Goal: Contribute content: Add original content to the website for others to see

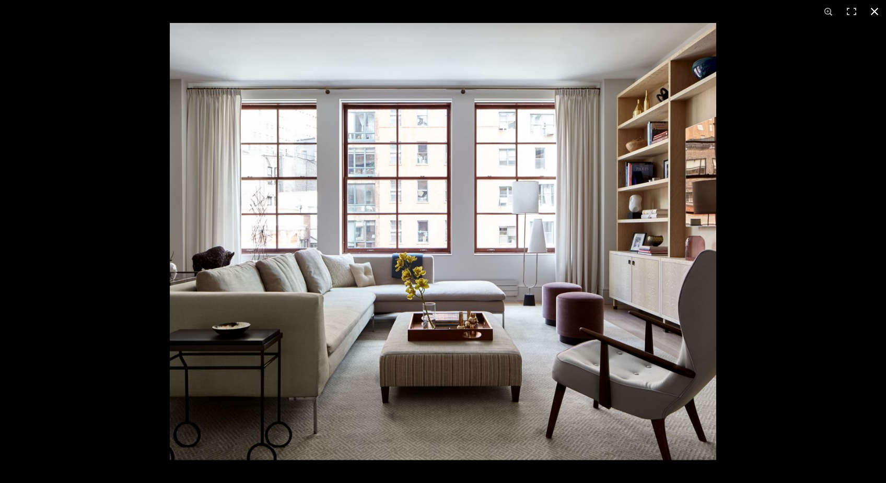
click at [876, 9] on button at bounding box center [874, 11] width 23 height 23
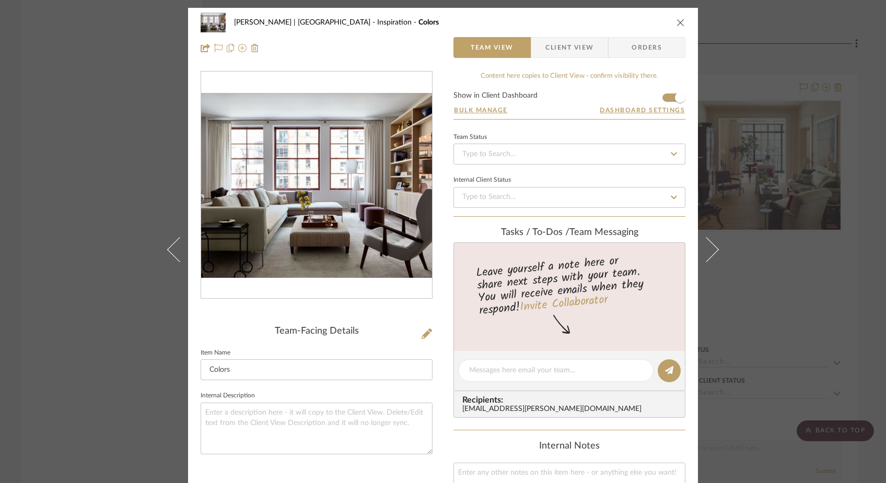
click at [139, 104] on div "[PERSON_NAME] | [GEOGRAPHIC_DATA] Inspiration Colors Team View Client View Orde…" at bounding box center [443, 241] width 886 height 483
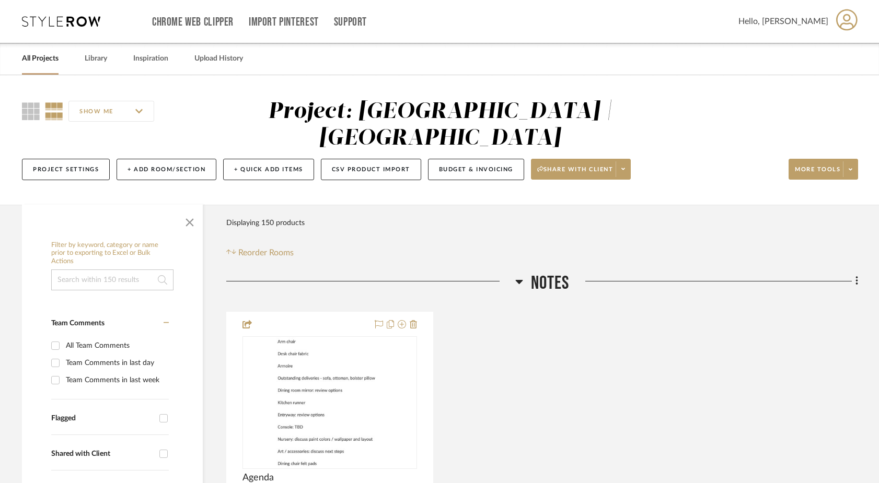
drag, startPoint x: 43, startPoint y: 59, endPoint x: 63, endPoint y: 68, distance: 22.0
click at [43, 59] on link "All Projects" at bounding box center [40, 59] width 37 height 14
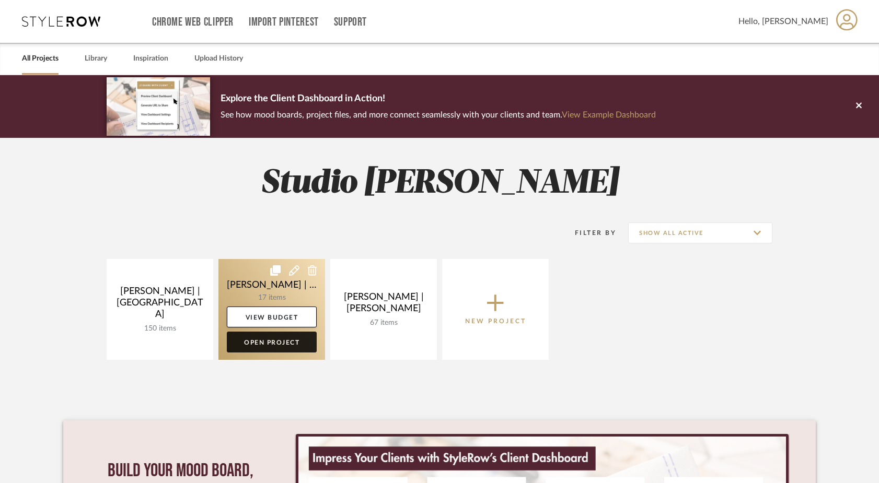
click at [271, 348] on link "Open Project" at bounding box center [272, 342] width 90 height 21
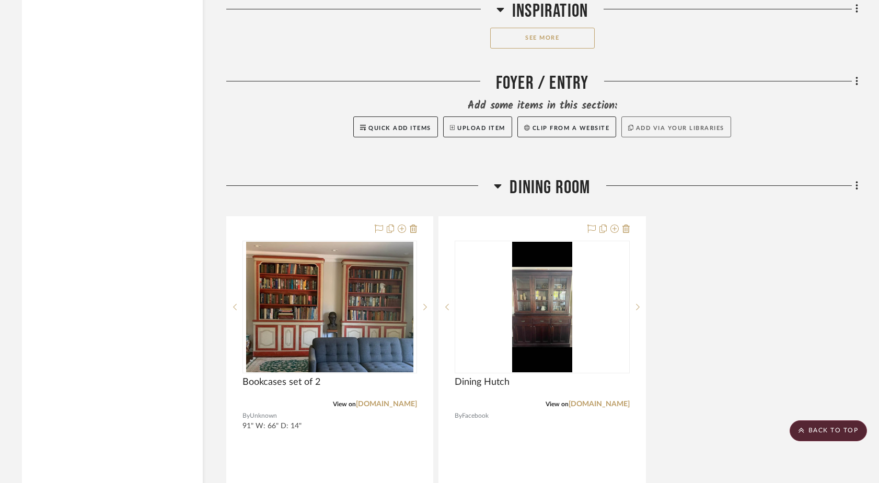
scroll to position [2239, 0]
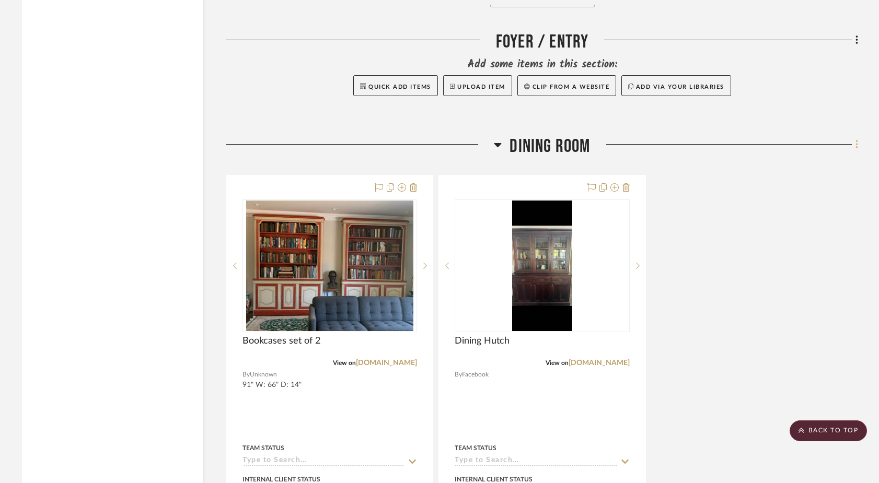
click at [858, 139] on icon at bounding box center [857, 144] width 3 height 11
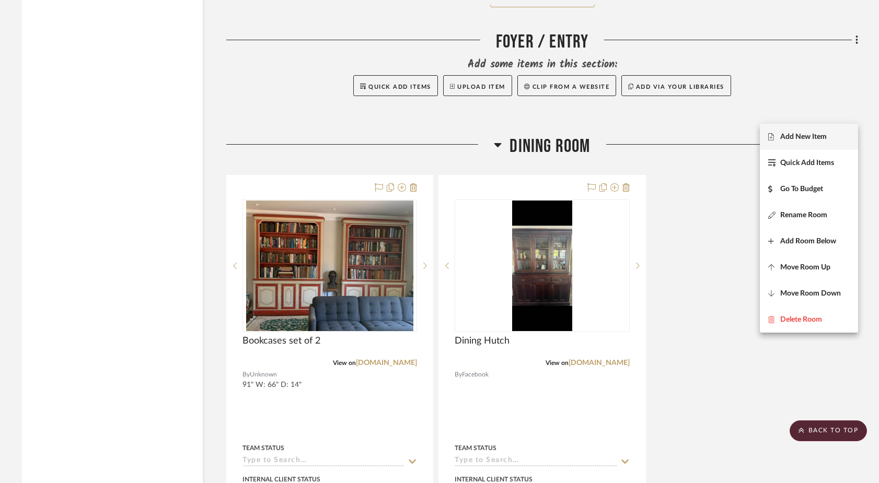
click at [837, 131] on button "Add New Item" at bounding box center [809, 137] width 98 height 26
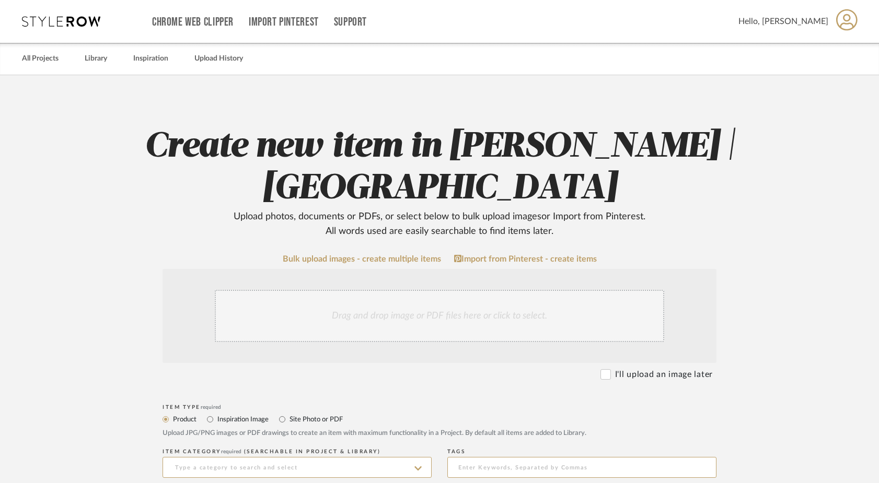
click at [294, 423] on label "Site Photo or PDF" at bounding box center [316, 419] width 54 height 11
click at [289, 423] on input "Site Photo or PDF" at bounding box center [282, 419] width 13 height 13
radio input "true"
click at [394, 328] on div "Drag and drop image or PDF files here or click to select." at bounding box center [439, 316] width 449 height 52
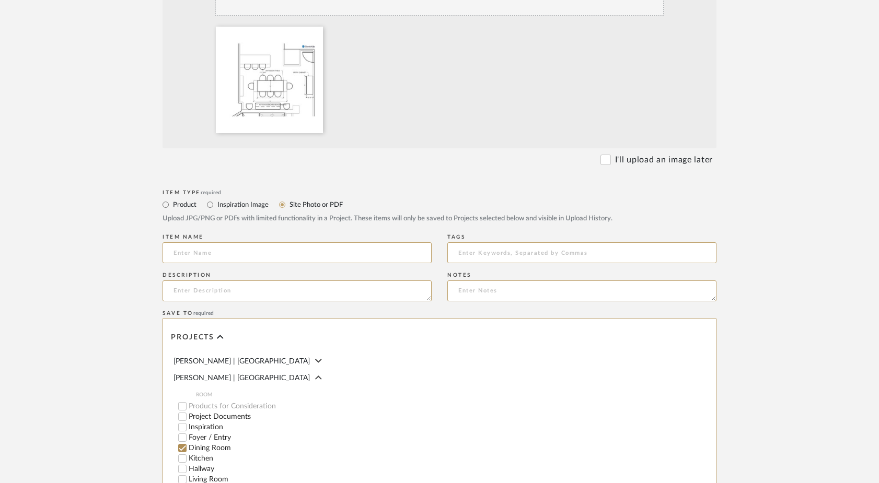
scroll to position [336, 0]
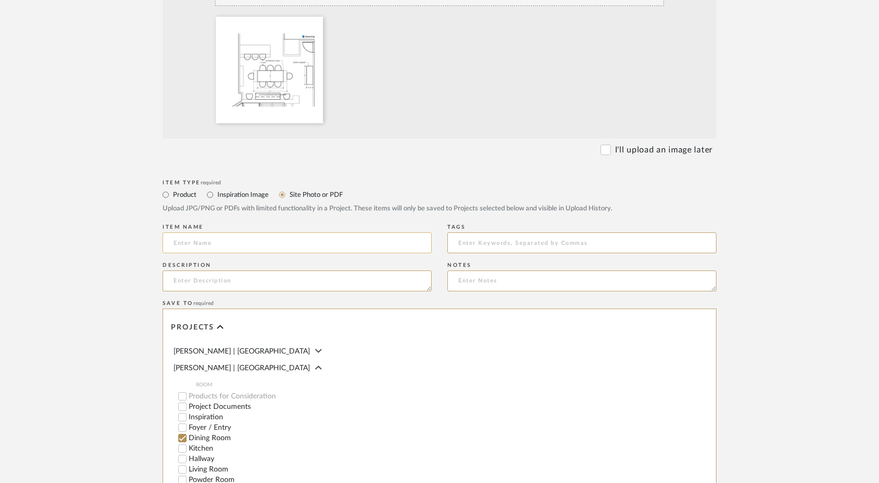
click at [259, 241] on input at bounding box center [297, 243] width 269 height 21
type input "Floor Plan"
click at [109, 290] on form "Bulk upload images - create multiple items Import from Pinterest - create items…" at bounding box center [440, 258] width 666 height 680
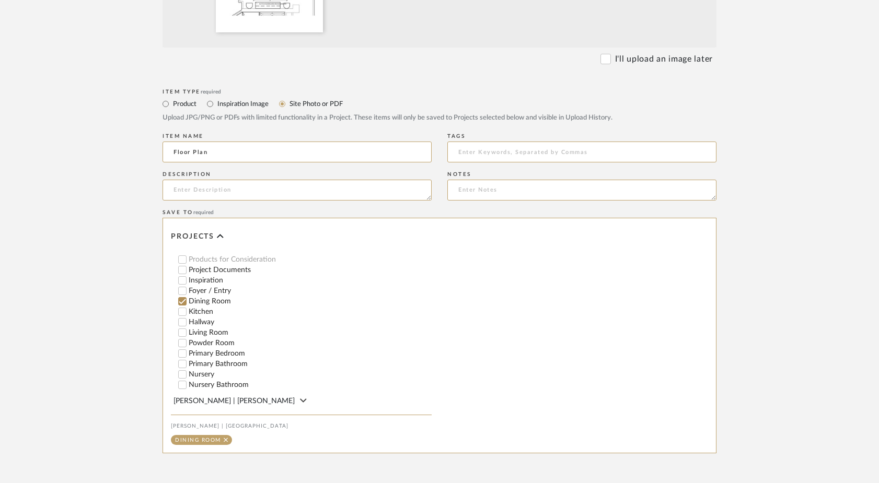
scroll to position [526, 0]
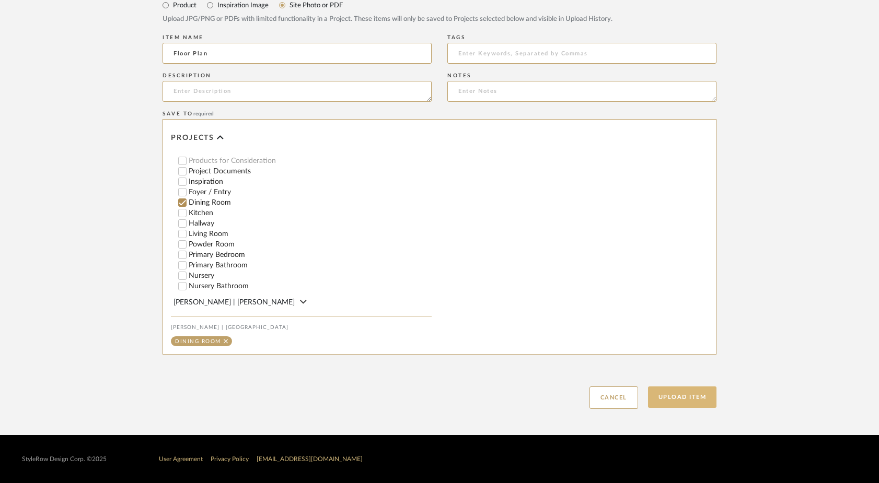
click at [703, 399] on button "Upload Item" at bounding box center [682, 397] width 69 height 21
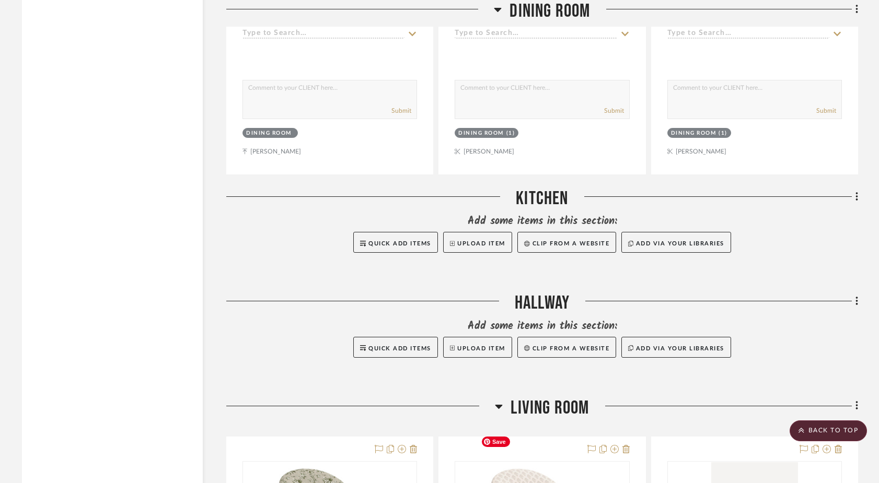
scroll to position [2685, 0]
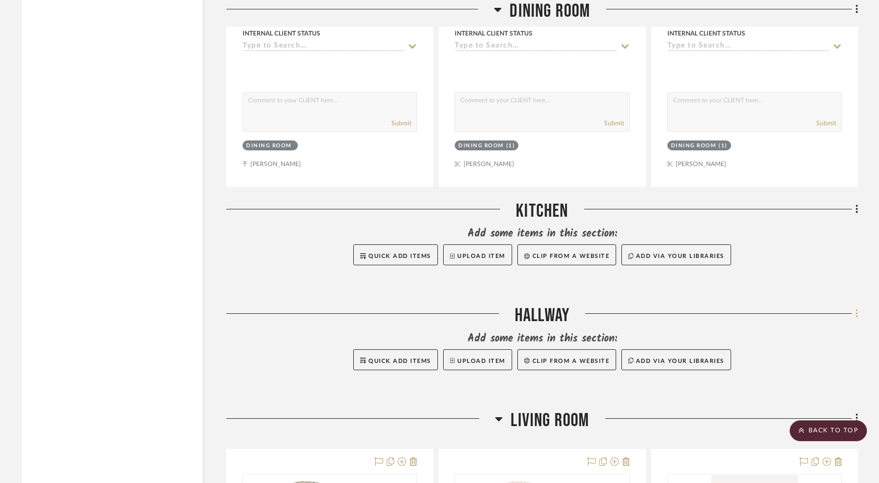
click at [856, 310] on icon at bounding box center [857, 314] width 2 height 9
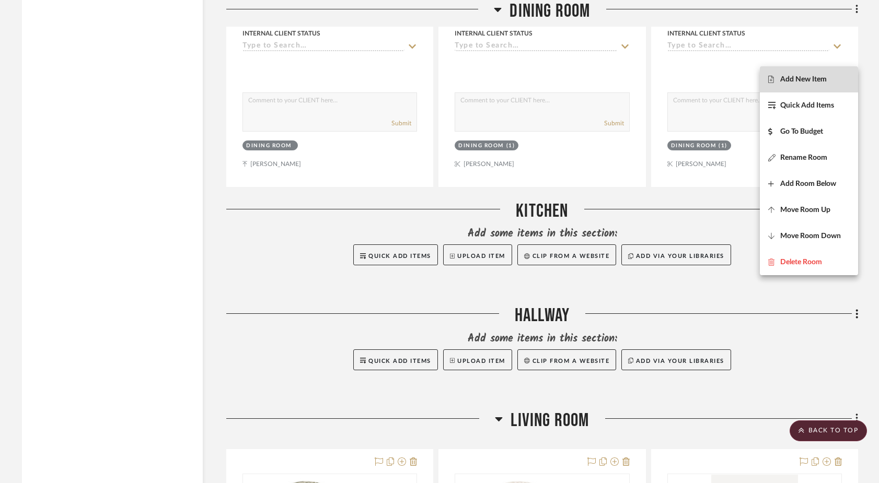
click at [810, 85] on button "Add New Item" at bounding box center [809, 79] width 98 height 26
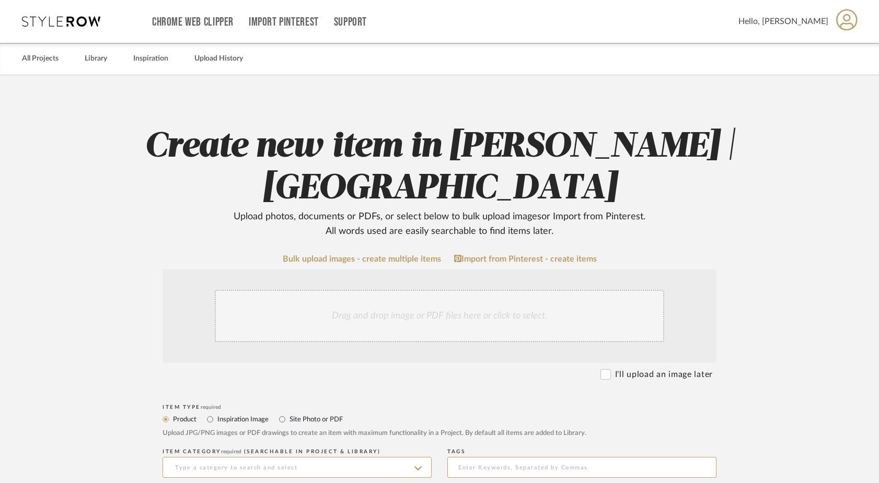
click at [480, 302] on div "Drag and drop image or PDF files here or click to select." at bounding box center [439, 316] width 449 height 52
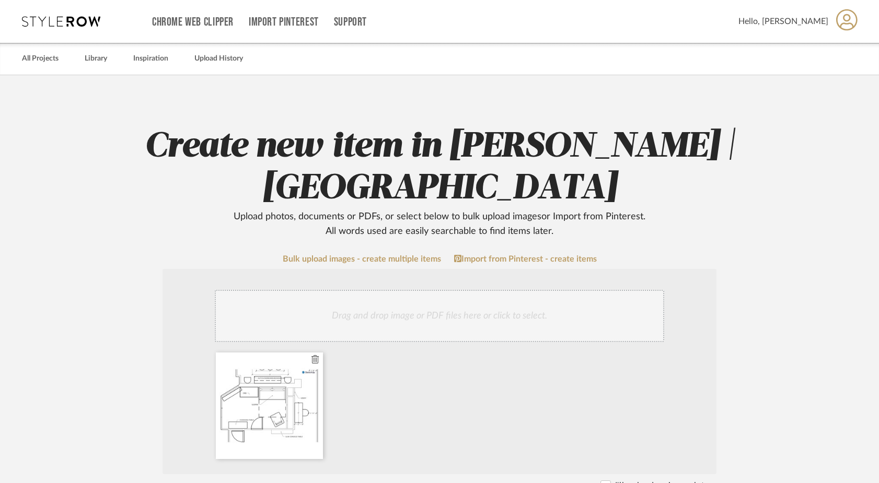
click at [314, 361] on icon at bounding box center [314, 359] width 7 height 8
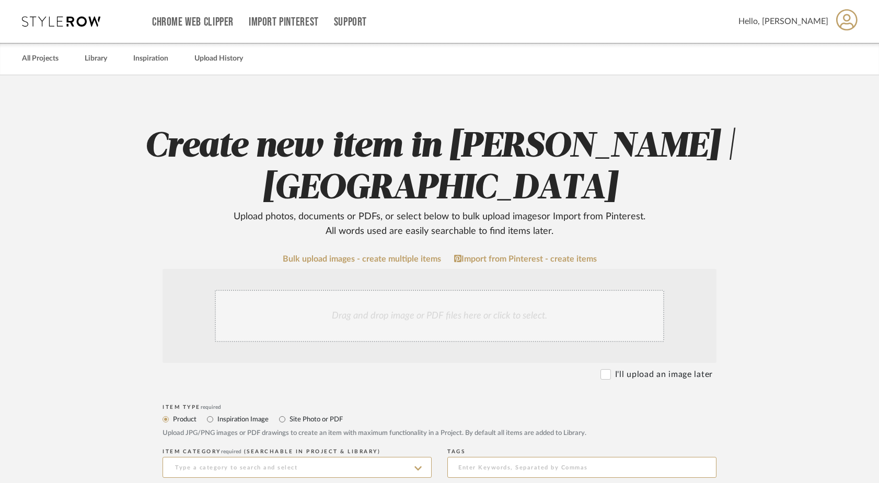
click at [403, 330] on div "Drag and drop image or PDF files here or click to select." at bounding box center [439, 316] width 449 height 52
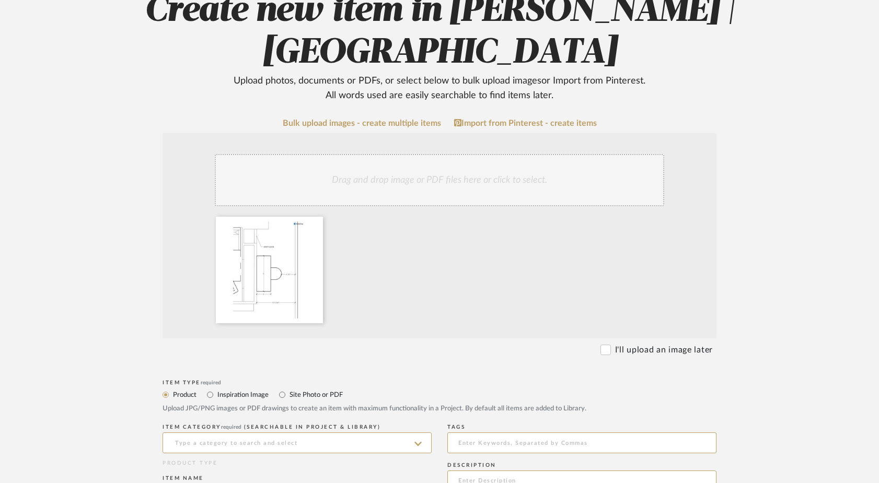
scroll to position [252, 0]
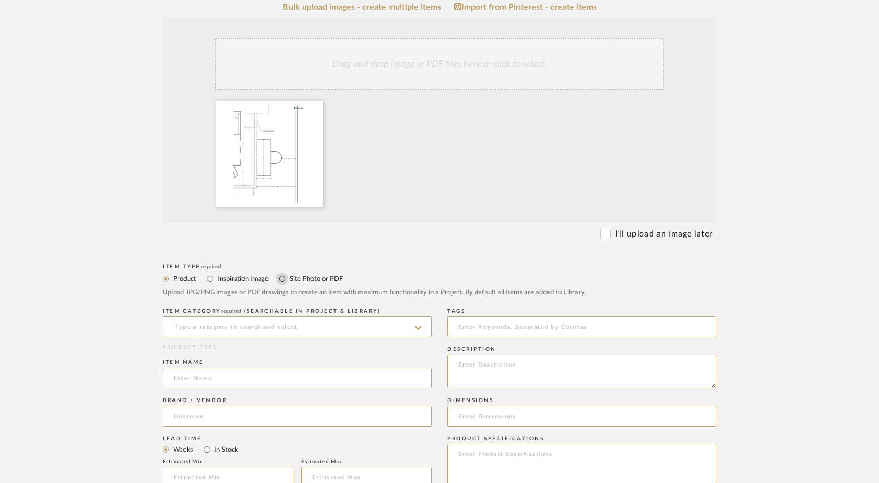
click at [287, 277] on input "Site Photo or PDF" at bounding box center [282, 279] width 13 height 13
radio input "true"
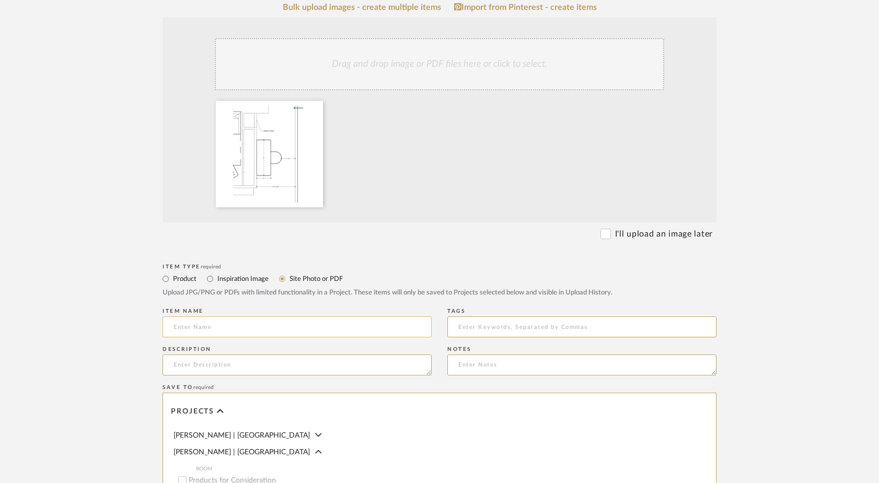
click at [258, 326] on input at bounding box center [297, 327] width 269 height 21
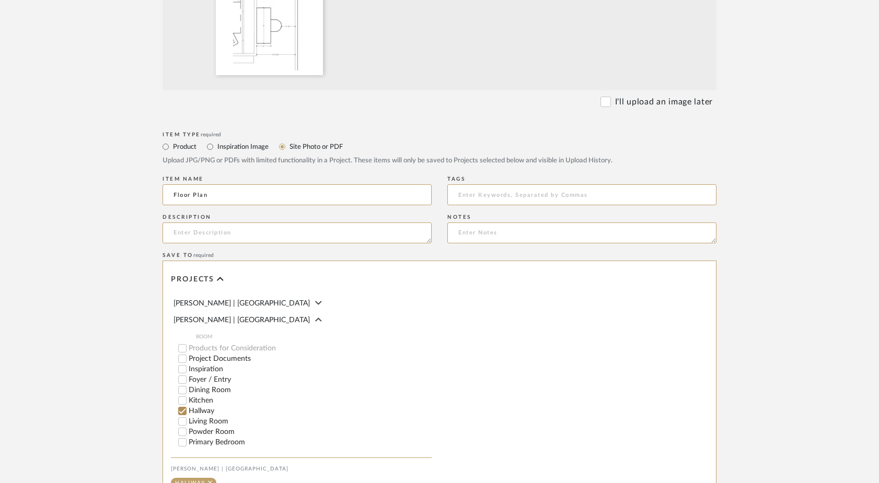
scroll to position [388, 0]
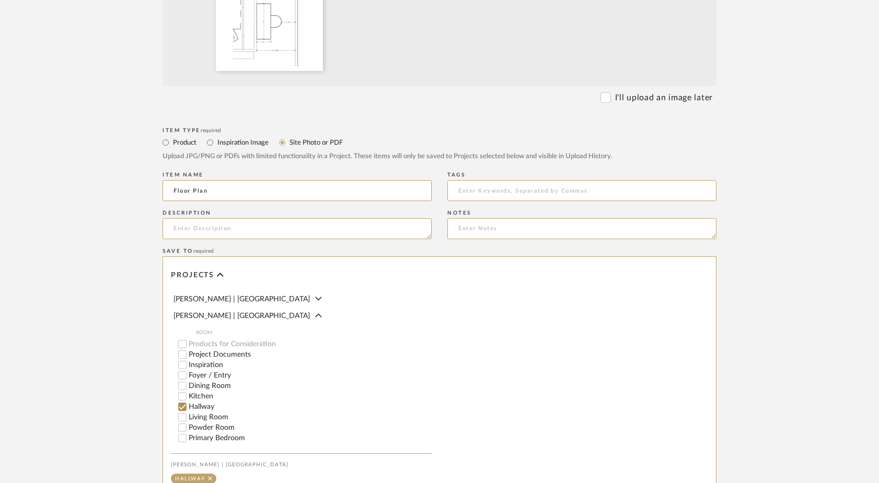
type input "Floor Plan"
click at [243, 301] on span "[PERSON_NAME] | [GEOGRAPHIC_DATA]" at bounding box center [242, 299] width 136 height 7
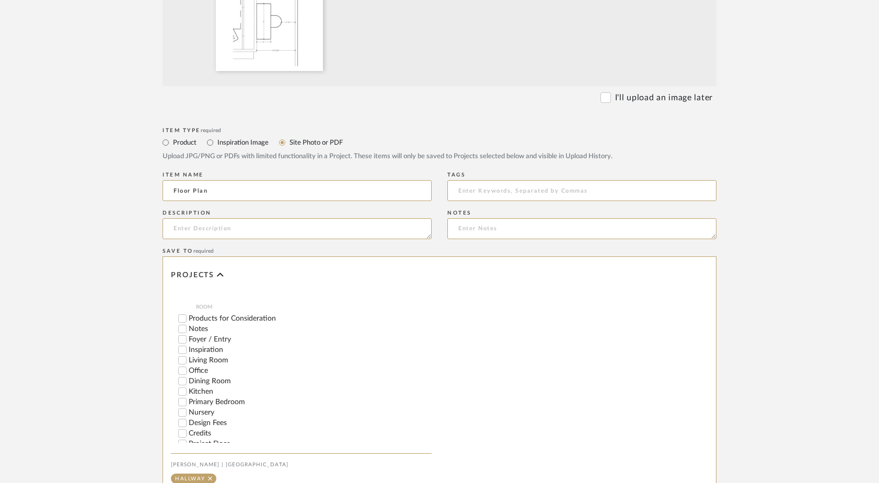
scroll to position [0, 0]
click at [195, 382] on label "Office" at bounding box center [310, 380] width 243 height 7
click at [188, 382] on input "Office" at bounding box center [182, 380] width 10 height 10
click at [182, 379] on input "Office" at bounding box center [182, 380] width 10 height 10
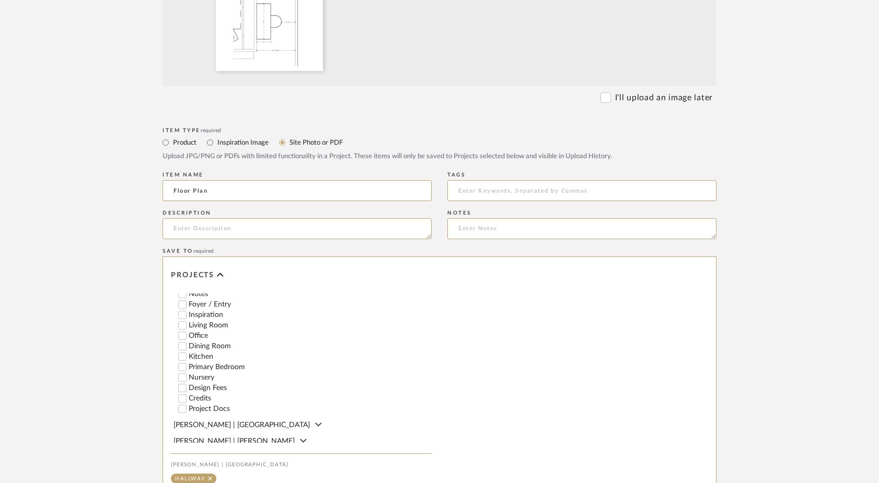
scroll to position [46, 0]
click at [207, 421] on span "[PERSON_NAME] | [GEOGRAPHIC_DATA]" at bounding box center [242, 423] width 136 height 7
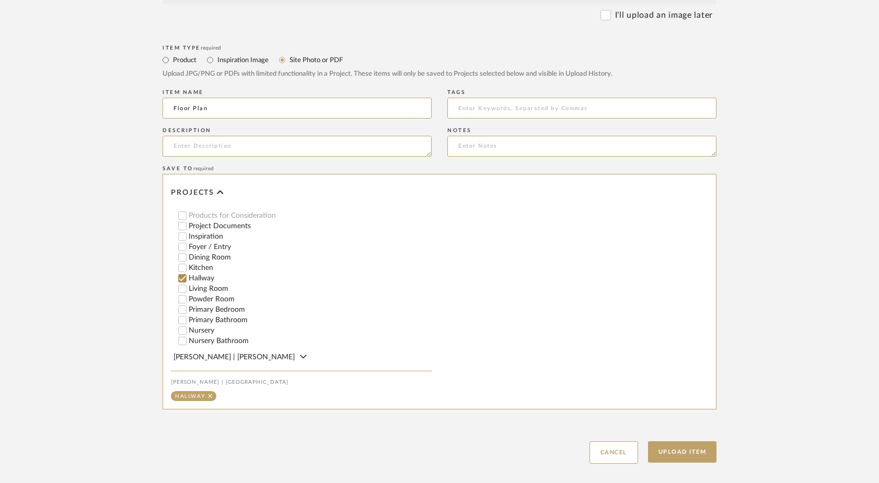
scroll to position [526, 0]
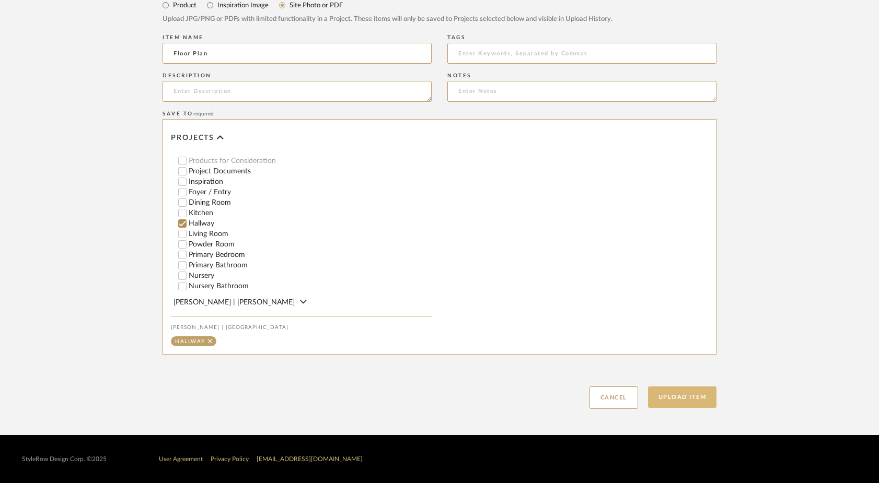
click at [707, 401] on button "Upload Item" at bounding box center [682, 397] width 69 height 21
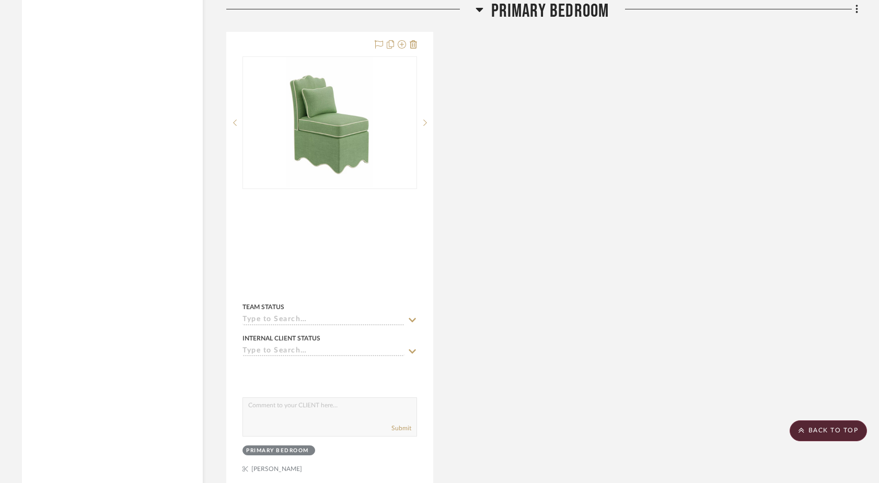
scroll to position [3918, 0]
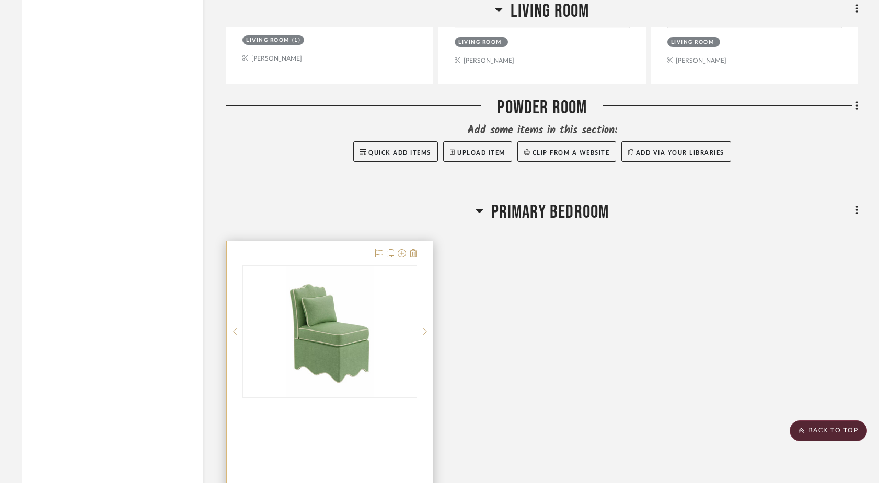
click at [377, 266] on div "0" at bounding box center [330, 332] width 174 height 132
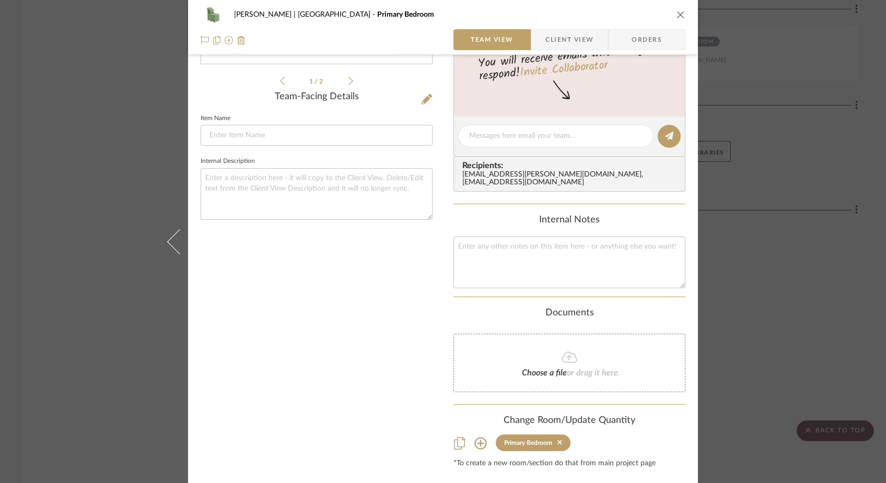
scroll to position [252, 0]
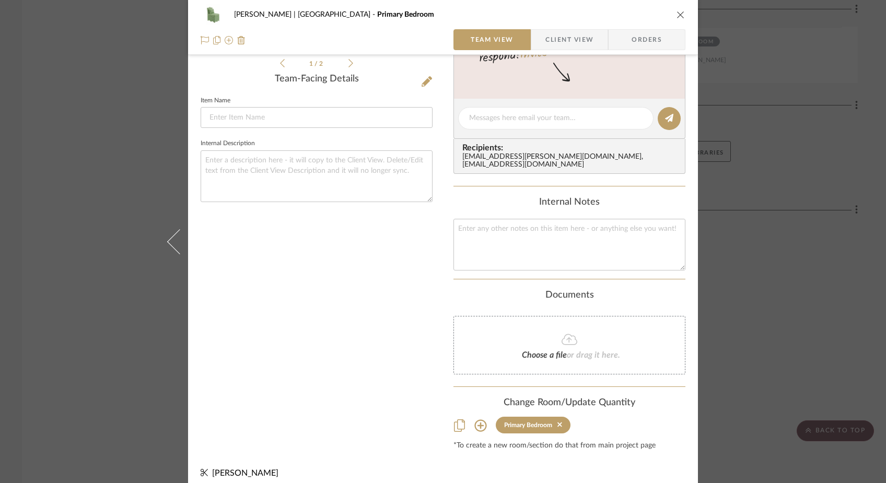
click at [480, 420] on icon at bounding box center [481, 426] width 13 height 13
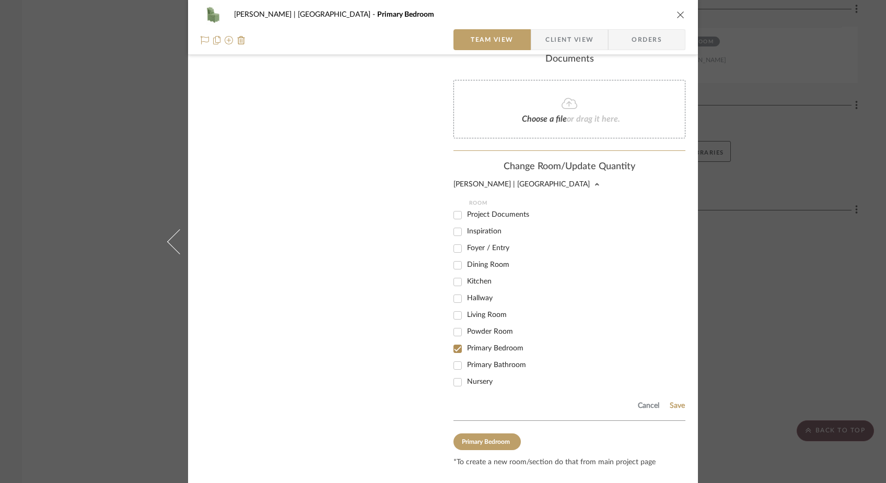
scroll to position [505, 0]
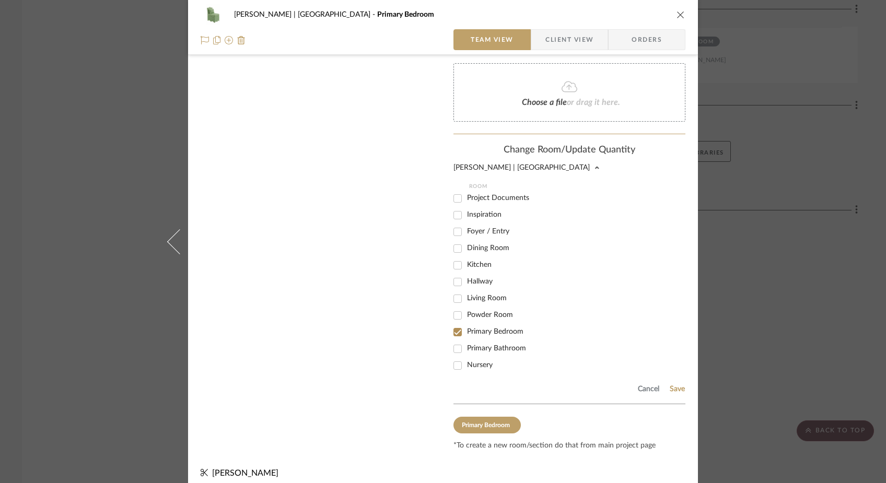
click at [455, 297] on input "Living Room" at bounding box center [457, 299] width 17 height 17
checkbox input "true"
click at [452, 333] on input "Primary Bedroom" at bounding box center [457, 332] width 17 height 17
checkbox input "false"
click at [670, 385] on button "Save" at bounding box center [678, 389] width 16 height 8
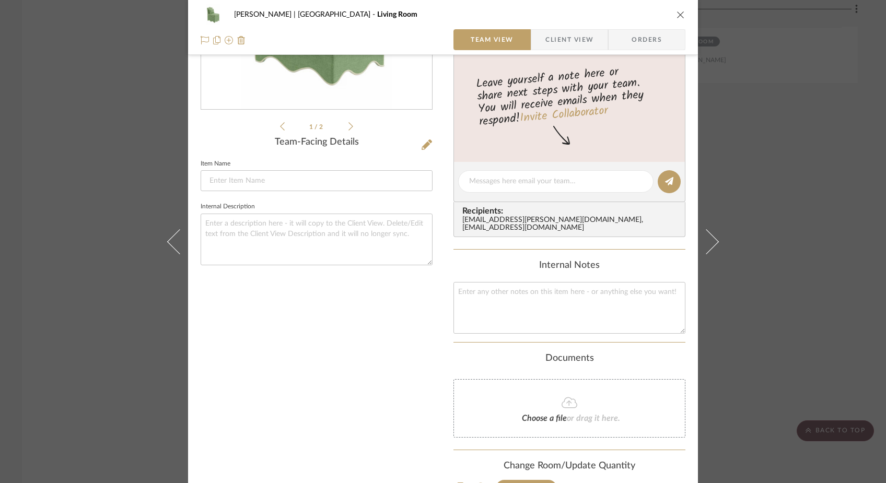
scroll to position [189, 0]
click at [677, 15] on icon "close" at bounding box center [681, 14] width 8 height 8
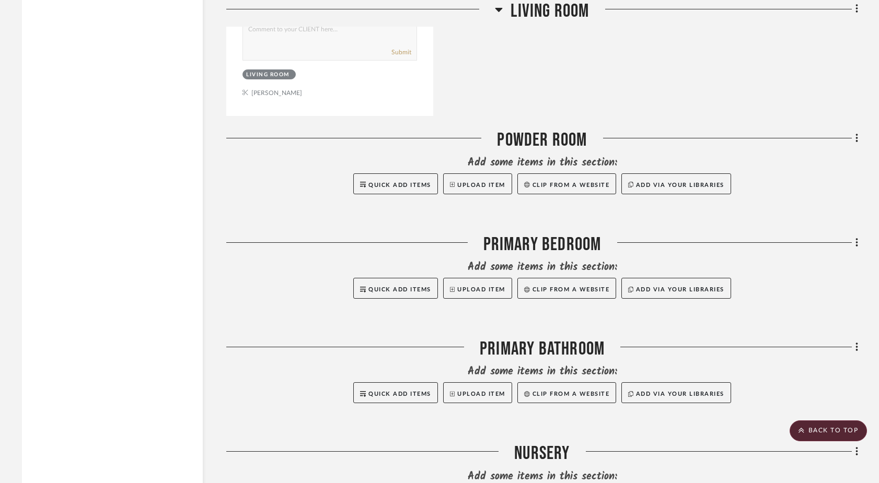
scroll to position [4351, 0]
click at [856, 238] on icon at bounding box center [857, 243] width 3 height 11
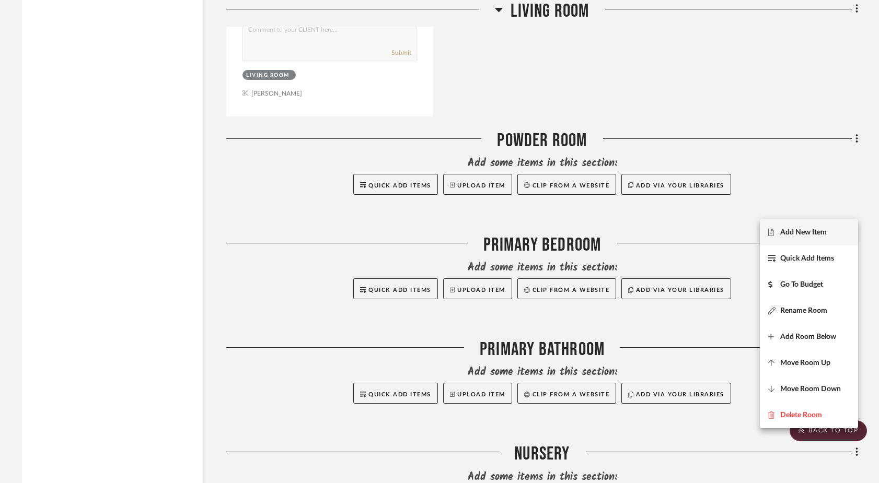
click at [797, 228] on span "Add New Item" at bounding box center [803, 232] width 47 height 9
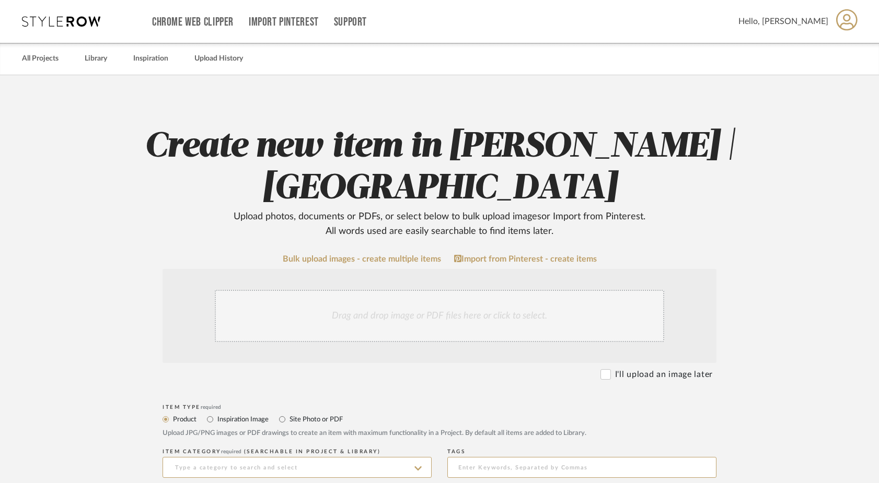
click at [395, 315] on div "Drag and drop image or PDF files here or click to select." at bounding box center [439, 316] width 449 height 52
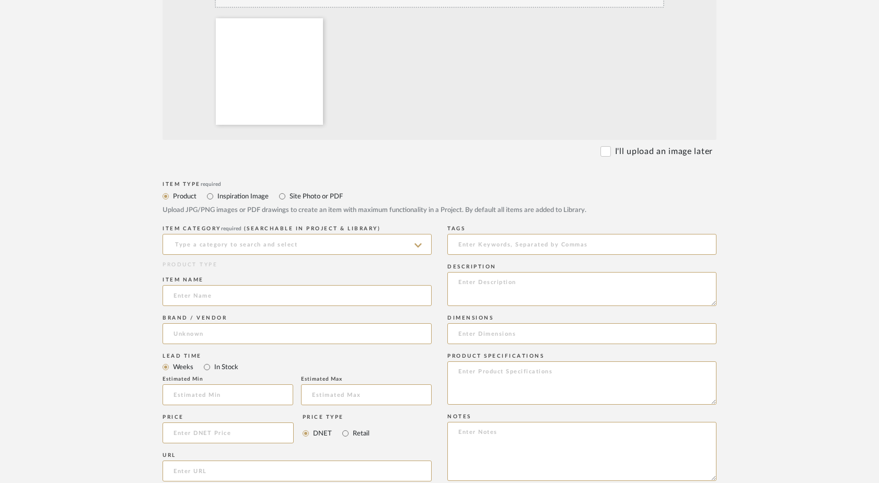
scroll to position [353, 0]
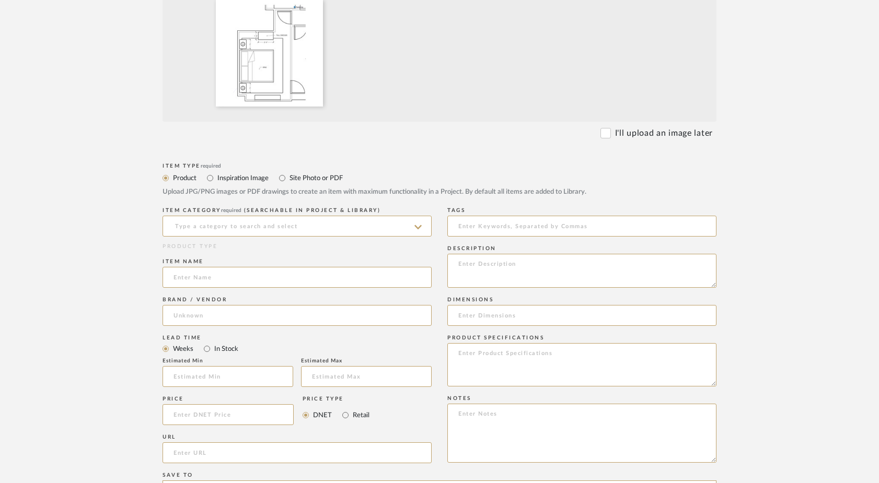
click at [301, 179] on label "Site Photo or PDF" at bounding box center [316, 177] width 54 height 11
click at [289, 179] on input "Site Photo or PDF" at bounding box center [282, 178] width 13 height 13
radio input "true"
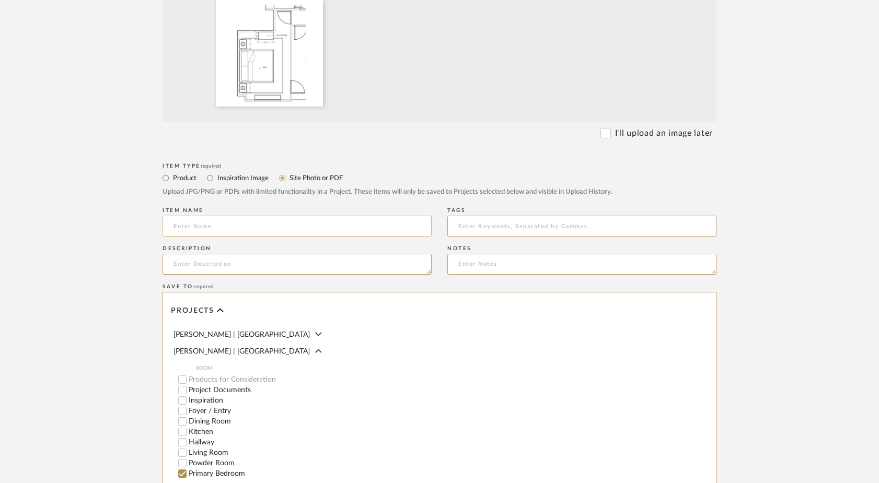
click at [278, 223] on input at bounding box center [297, 226] width 269 height 21
type input "Floor Plan"
click at [114, 250] on form "Bulk upload images - create multiple items Import from Pinterest - create items…" at bounding box center [440, 242] width 666 height 680
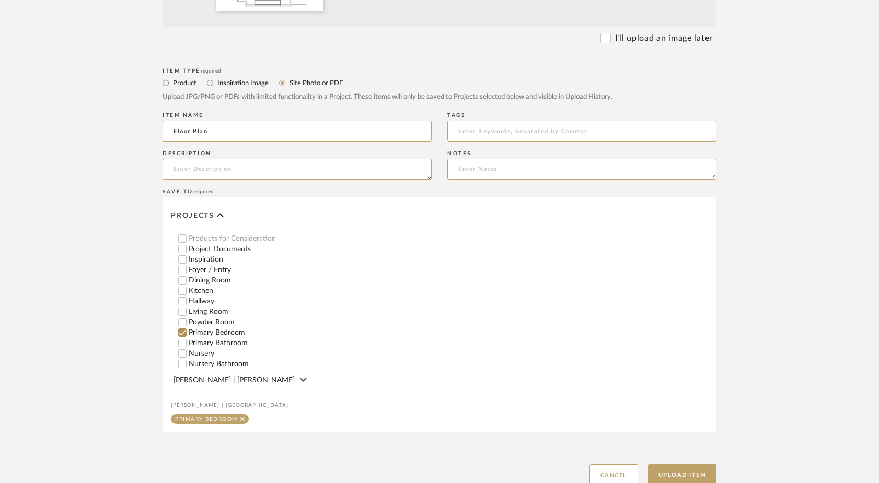
scroll to position [452, 0]
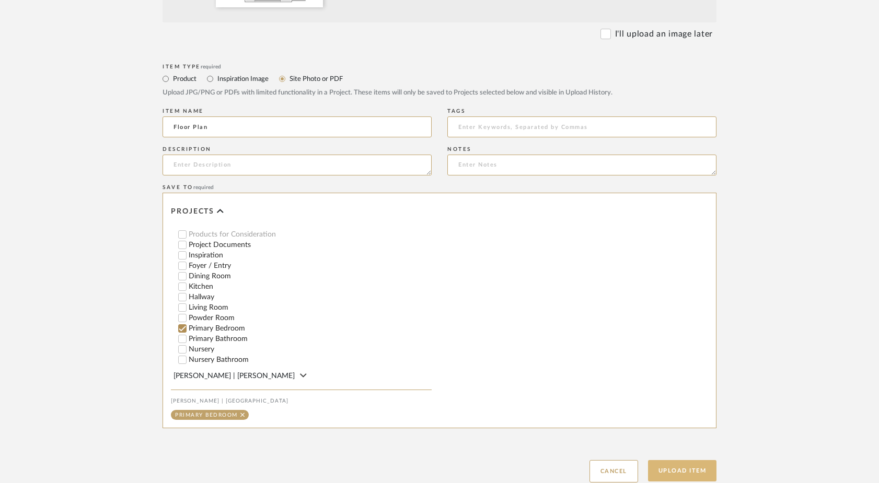
click at [700, 474] on button "Upload Item" at bounding box center [682, 470] width 69 height 21
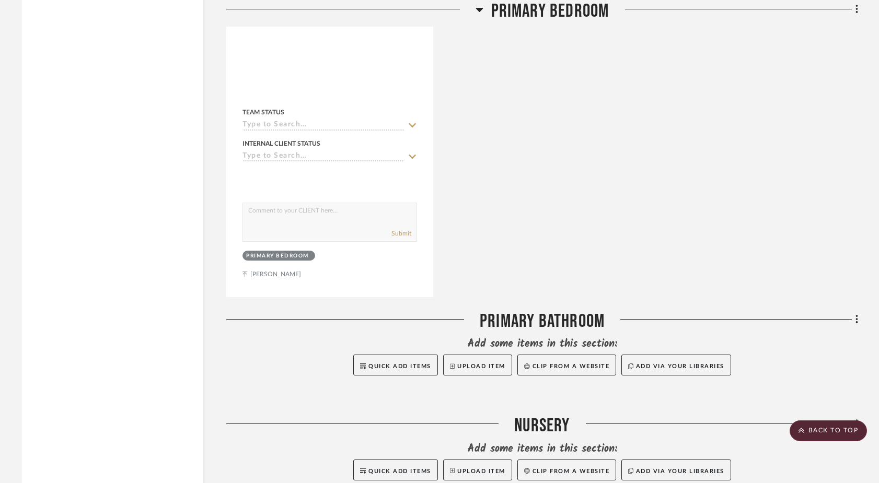
scroll to position [4836, 0]
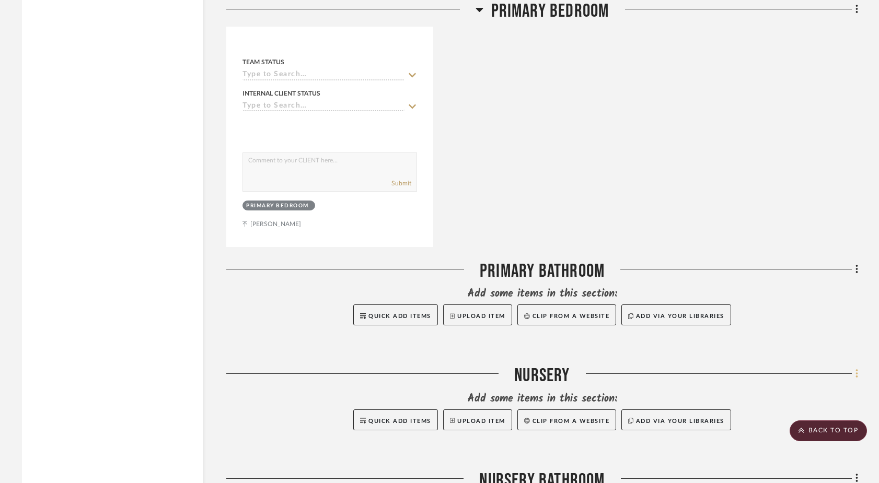
click at [857, 370] on icon at bounding box center [857, 374] width 2 height 9
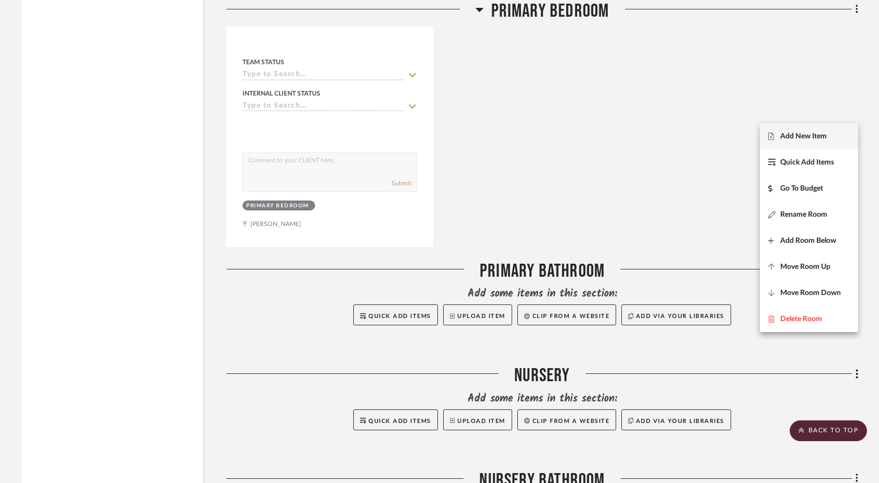
click at [776, 142] on button "Add New Item" at bounding box center [809, 136] width 98 height 26
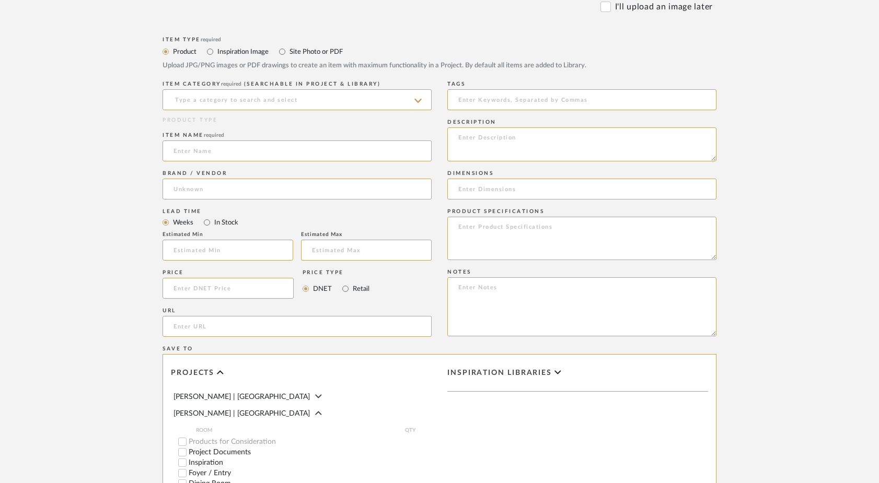
scroll to position [173, 0]
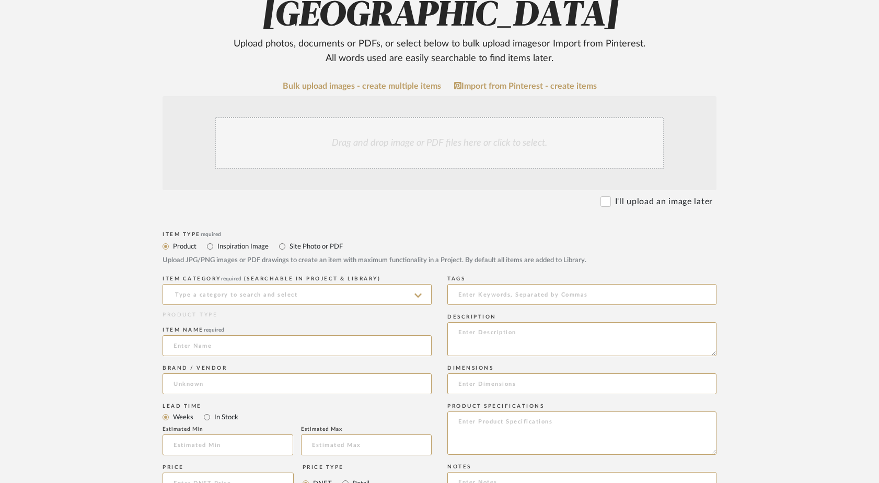
click at [347, 151] on div "Drag and drop image or PDF files here or click to select." at bounding box center [439, 143] width 449 height 52
click at [434, 138] on div "Drag and drop image or PDF files here or click to select." at bounding box center [439, 143] width 449 height 52
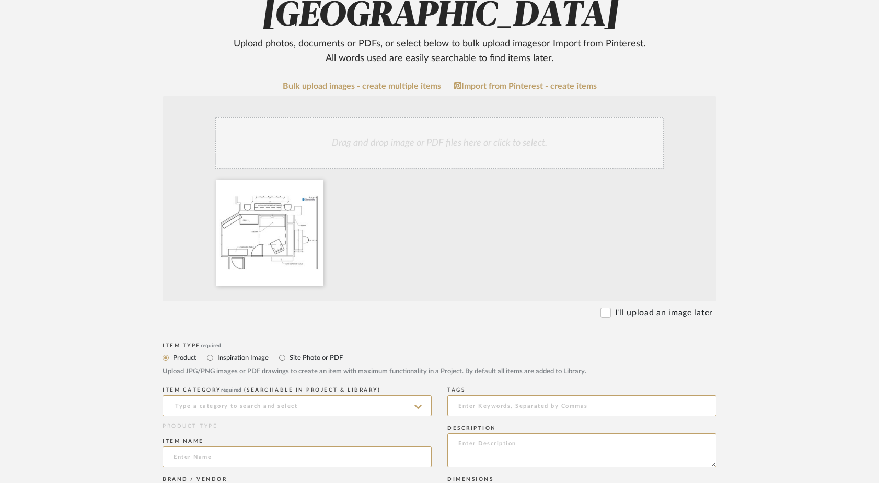
click at [330, 354] on label "Site Photo or PDF" at bounding box center [316, 357] width 54 height 11
click at [289, 354] on input "Site Photo or PDF" at bounding box center [282, 358] width 13 height 13
radio input "true"
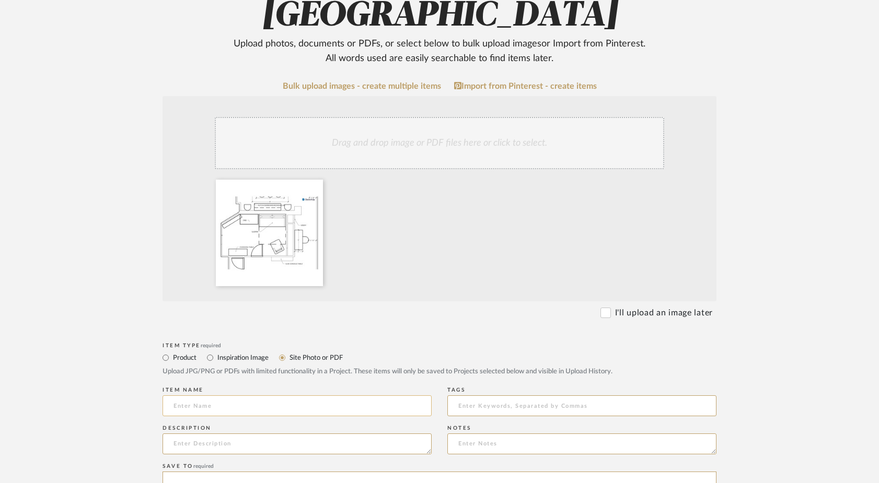
click at [224, 403] on input at bounding box center [297, 406] width 269 height 21
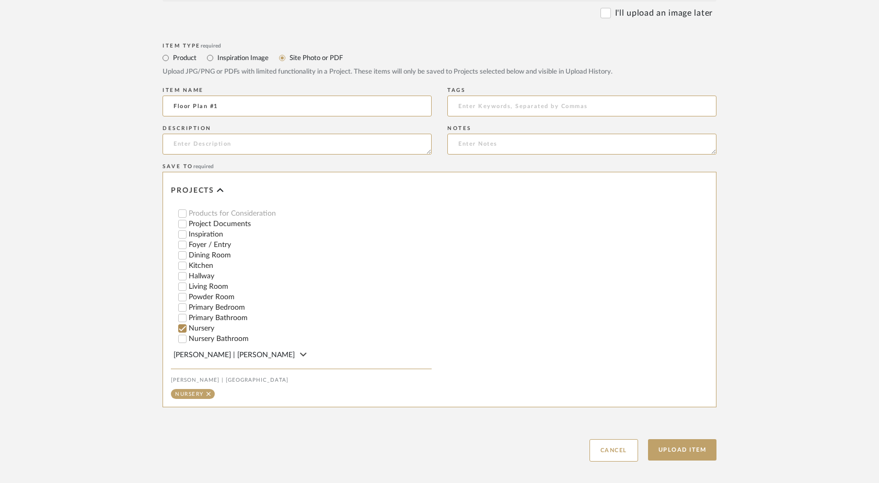
scroll to position [474, 0]
type input "Floor Plan #1"
click at [667, 445] on button "Upload Item" at bounding box center [682, 449] width 69 height 21
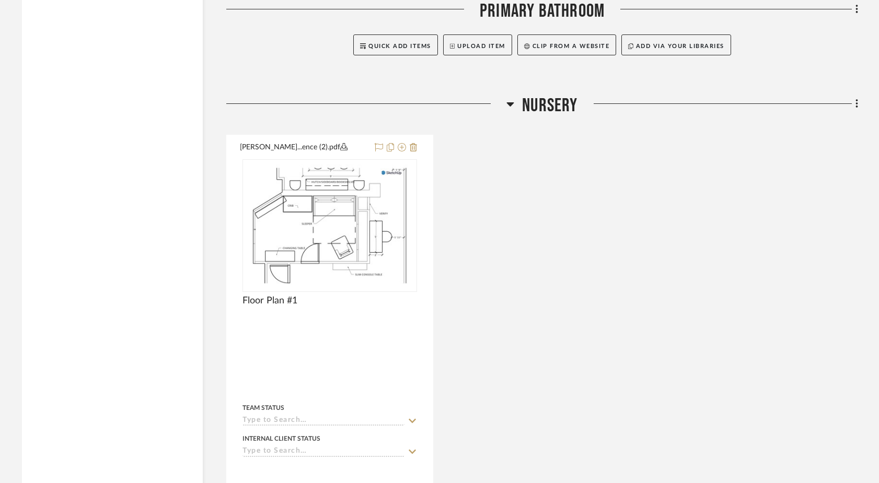
scroll to position [5157, 0]
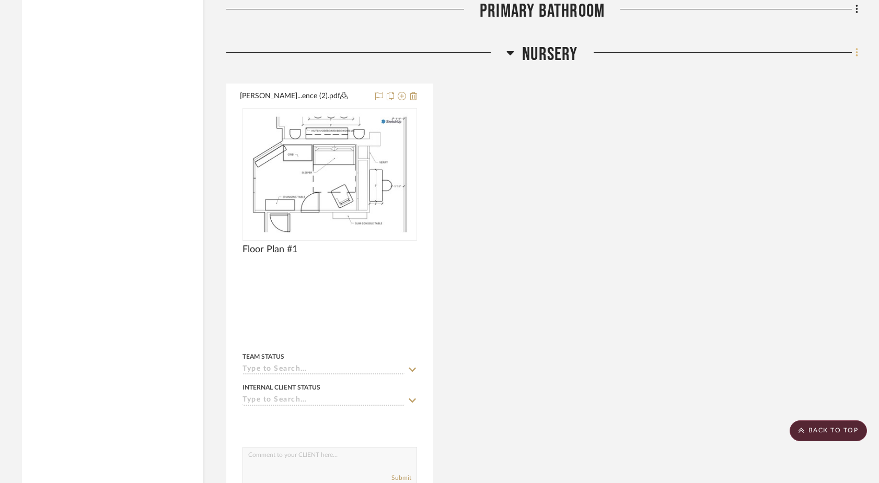
click at [855, 45] on fa-icon at bounding box center [855, 53] width 7 height 17
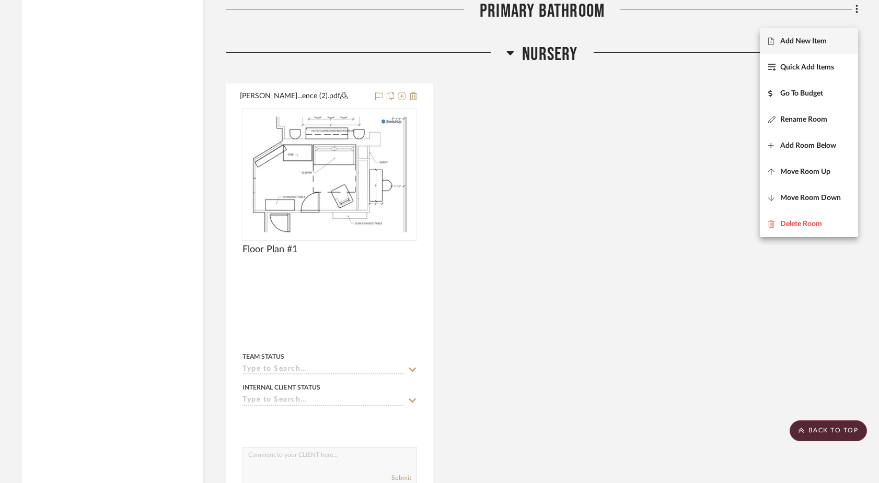
click at [829, 36] on button "Add New Item" at bounding box center [809, 41] width 98 height 26
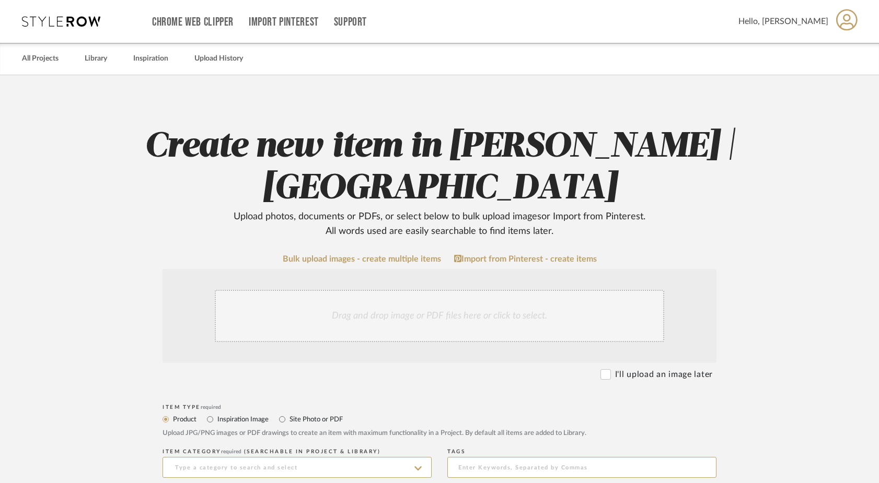
click at [387, 318] on div "Drag and drop image or PDF files here or click to select." at bounding box center [439, 316] width 449 height 52
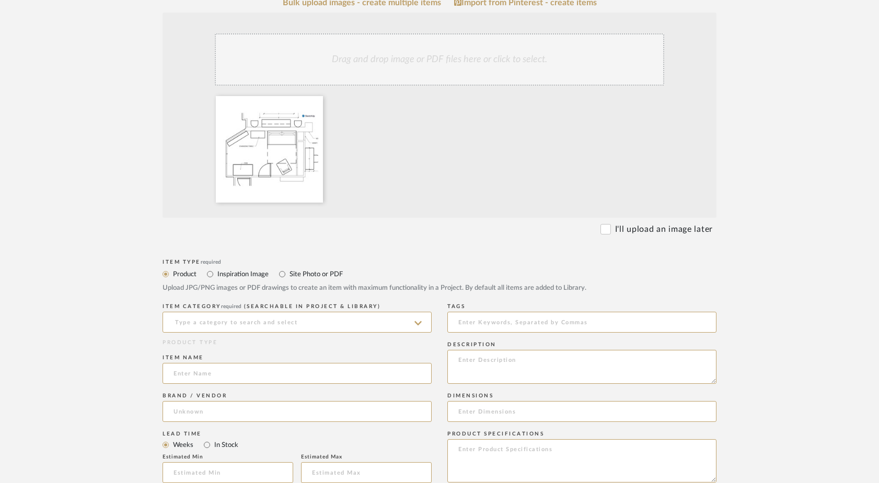
scroll to position [287, 0]
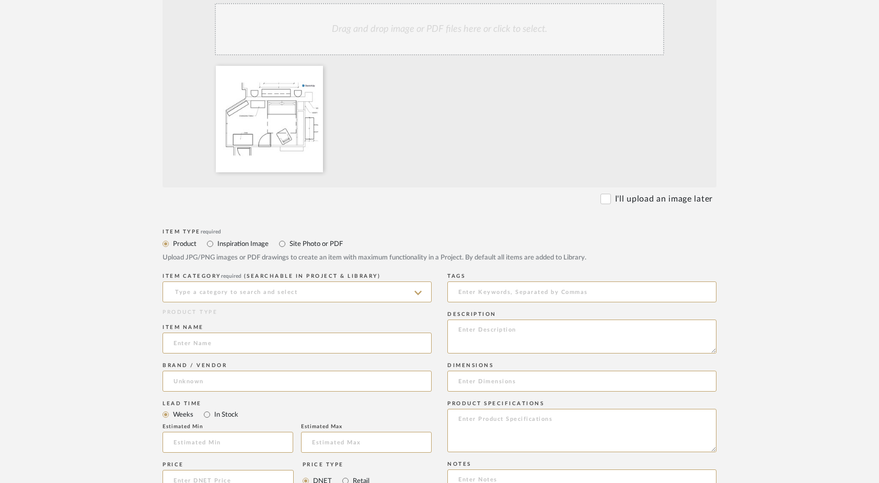
click at [317, 247] on label "Site Photo or PDF" at bounding box center [316, 243] width 54 height 11
click at [289, 247] on input "Site Photo or PDF" at bounding box center [282, 244] width 13 height 13
radio input "true"
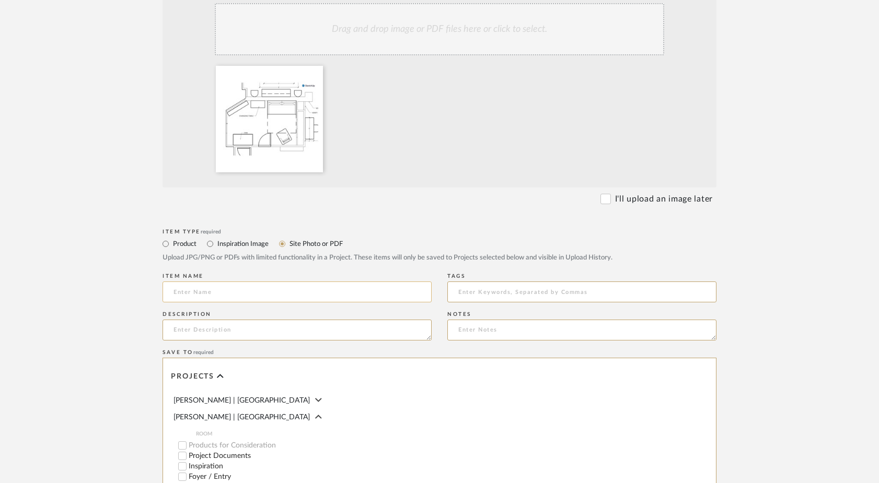
click at [275, 290] on input at bounding box center [297, 292] width 269 height 21
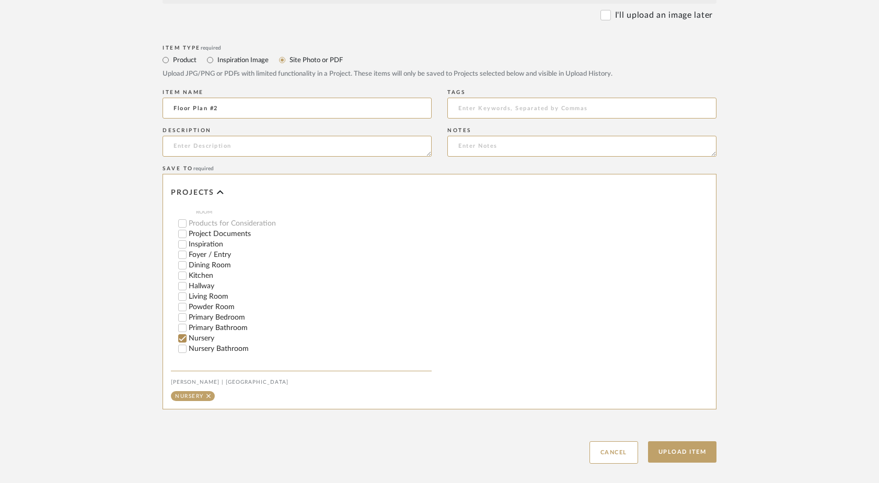
scroll to position [46, 0]
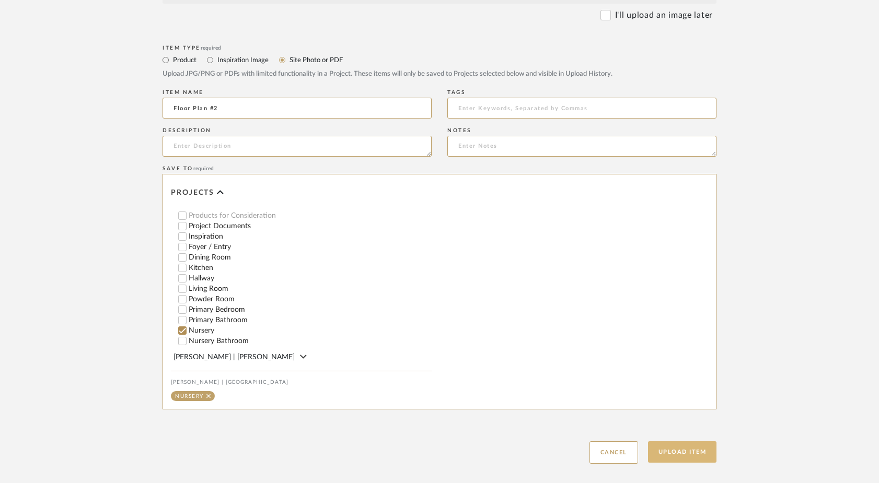
type input "Floor Plan #2"
click at [709, 454] on button "Upload Item" at bounding box center [682, 452] width 69 height 21
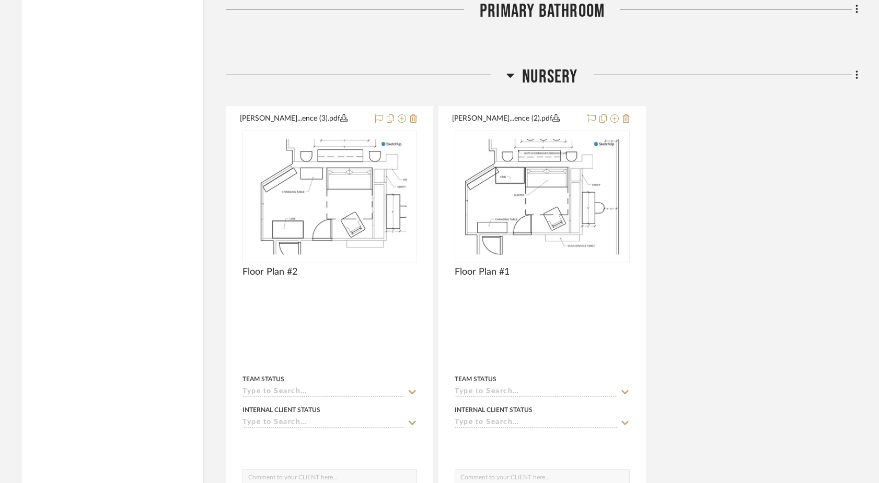
scroll to position [5157, 0]
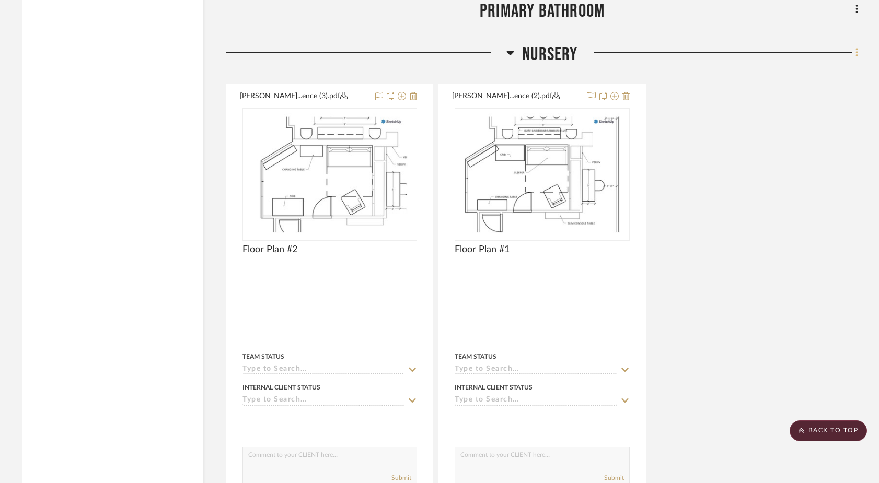
click at [856, 47] on icon at bounding box center [857, 52] width 3 height 11
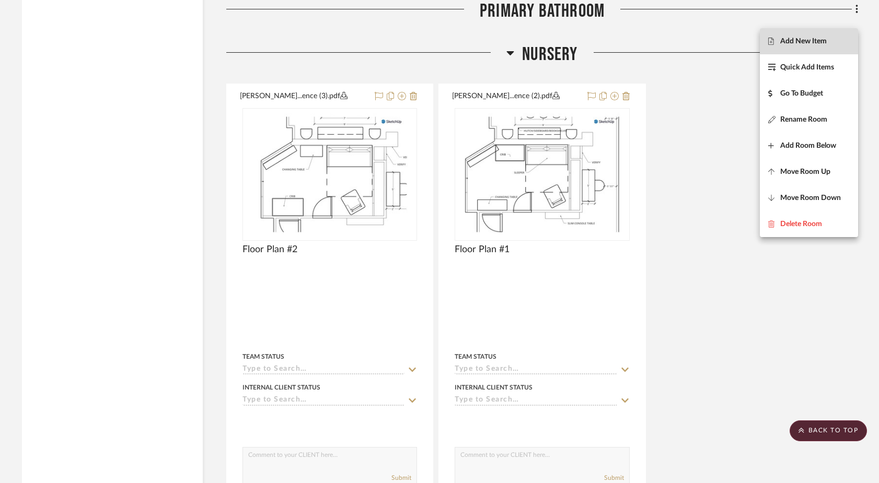
click at [818, 35] on button "Add New Item" at bounding box center [809, 41] width 98 height 26
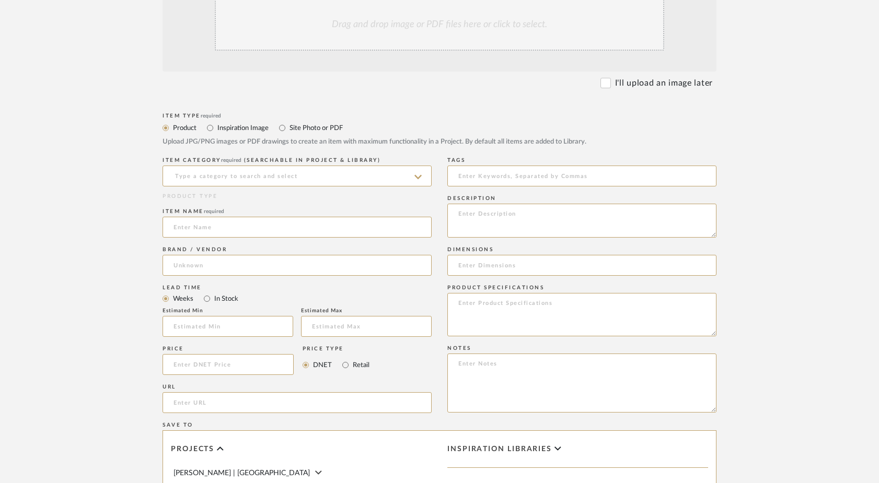
scroll to position [368, 0]
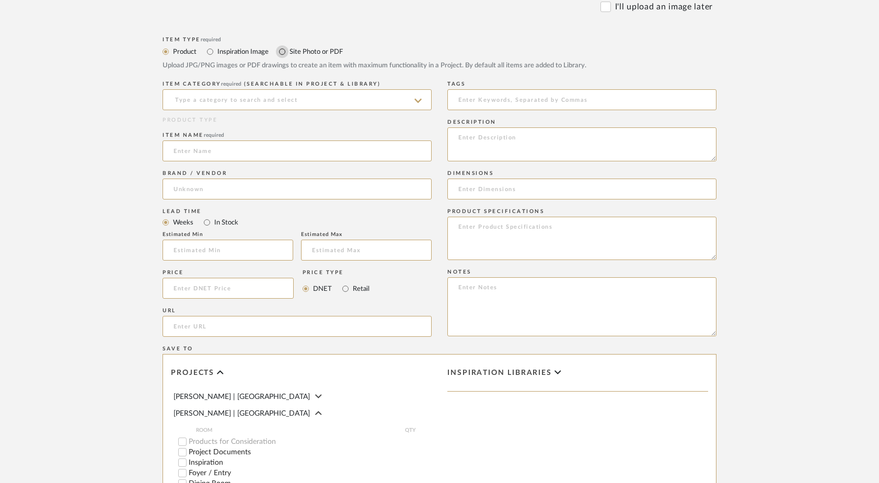
click at [285, 49] on input "Site Photo or PDF" at bounding box center [282, 51] width 13 height 13
radio input "true"
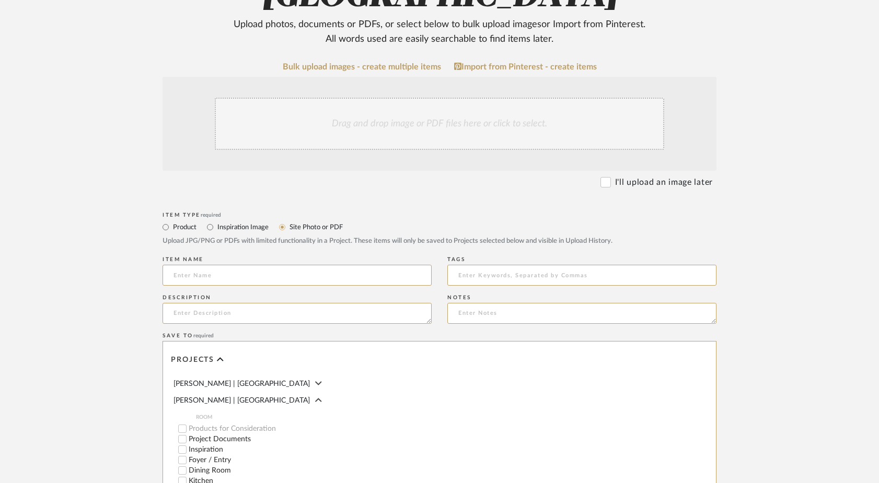
scroll to position [189, 0]
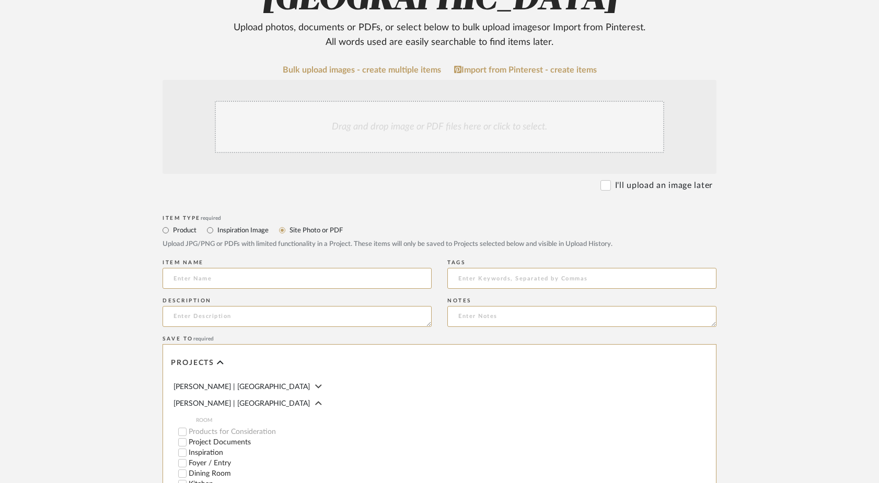
click at [332, 126] on div "Drag and drop image or PDF files here or click to select." at bounding box center [439, 127] width 449 height 52
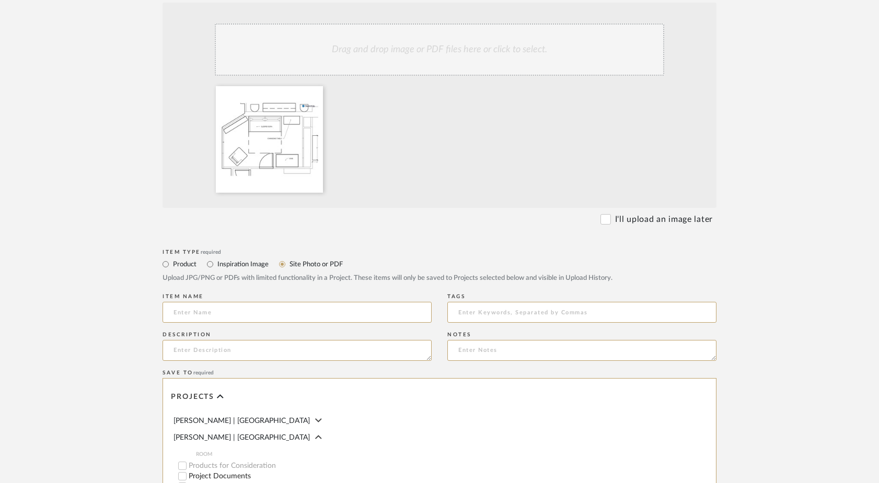
scroll to position [282, 0]
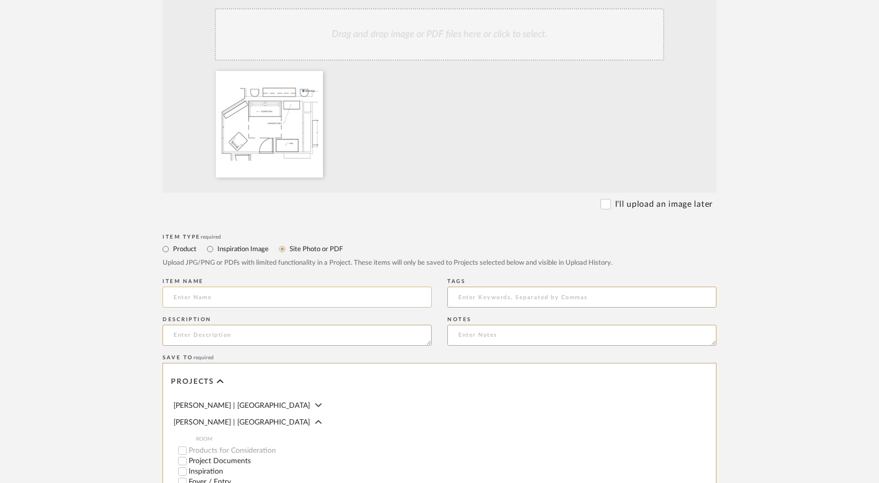
click at [299, 303] on input at bounding box center [297, 297] width 269 height 21
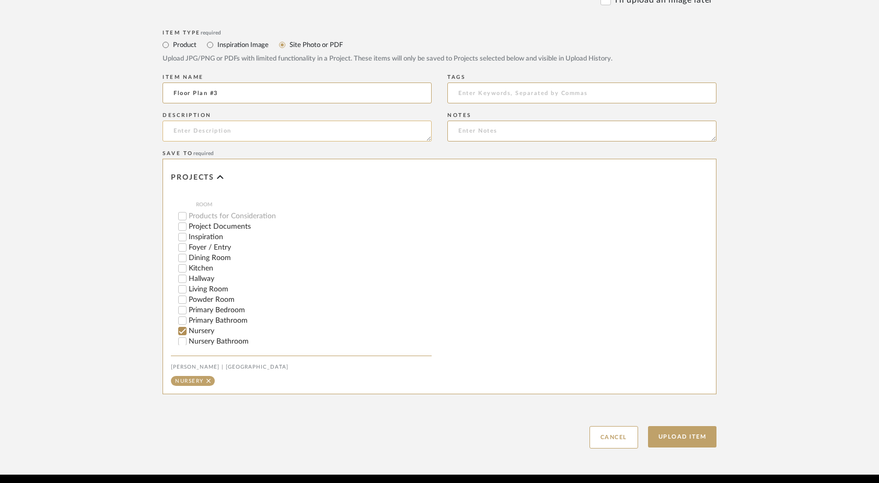
scroll to position [46, 0]
type input "Floor Plan #3"
click at [667, 435] on button "Upload Item" at bounding box center [682, 436] width 69 height 21
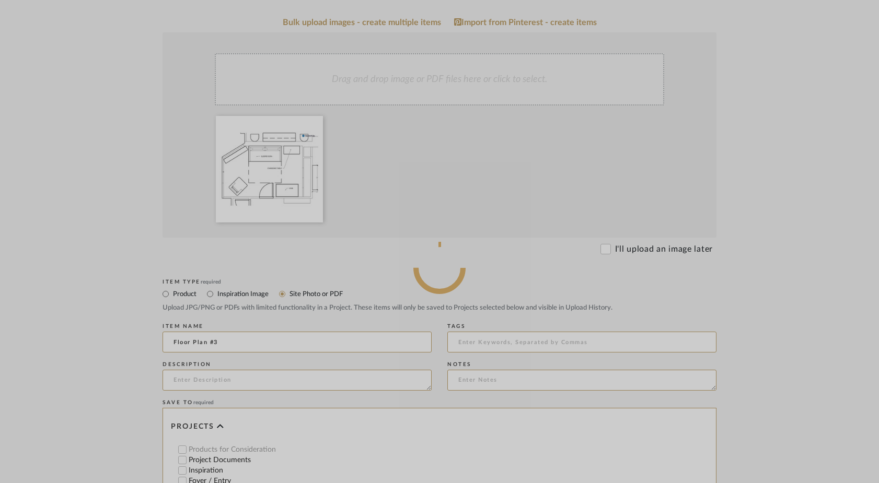
scroll to position [236, 0]
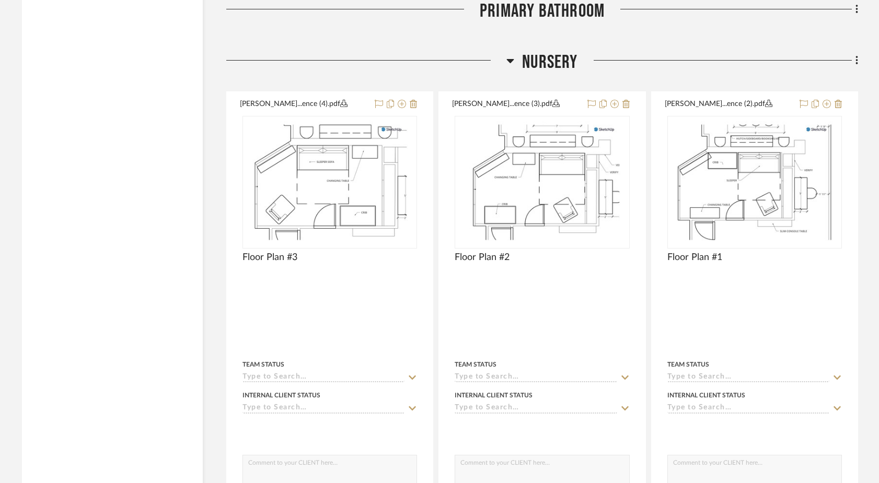
scroll to position [5155, 0]
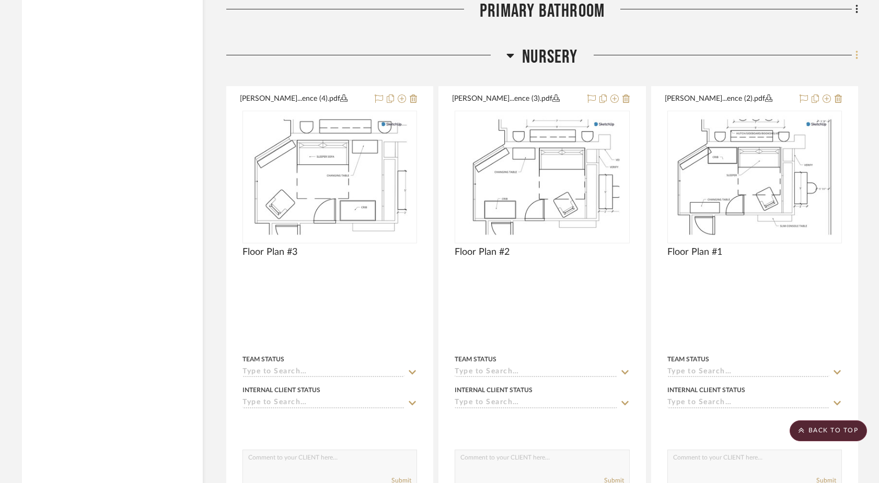
click at [856, 50] on icon at bounding box center [857, 55] width 3 height 11
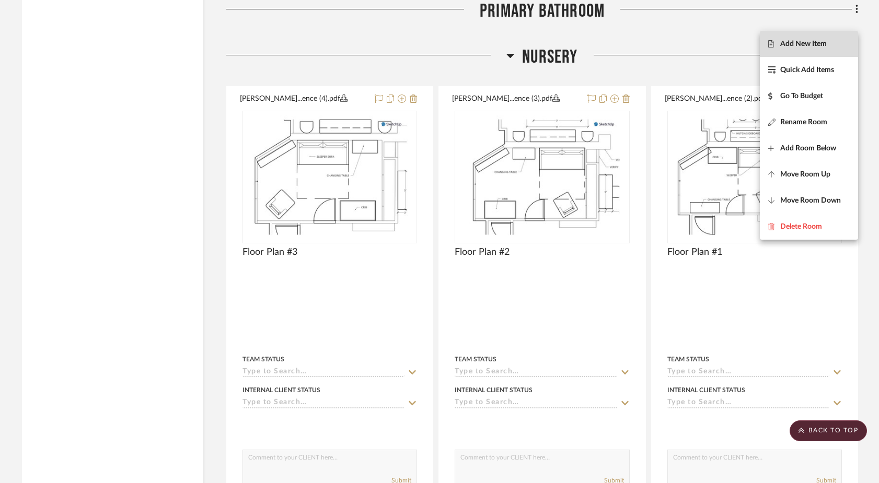
click at [817, 46] on span "Add New Item" at bounding box center [803, 43] width 47 height 9
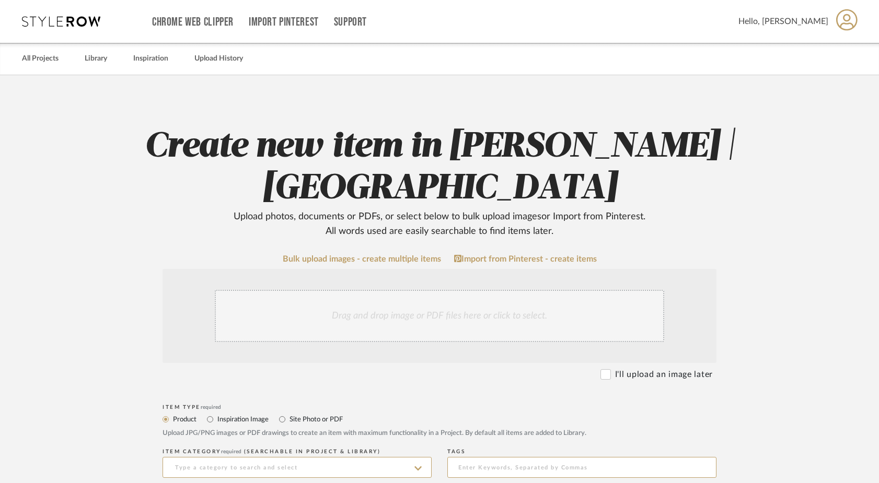
click at [409, 307] on div "Drag and drop image or PDF files here or click to select." at bounding box center [439, 316] width 449 height 52
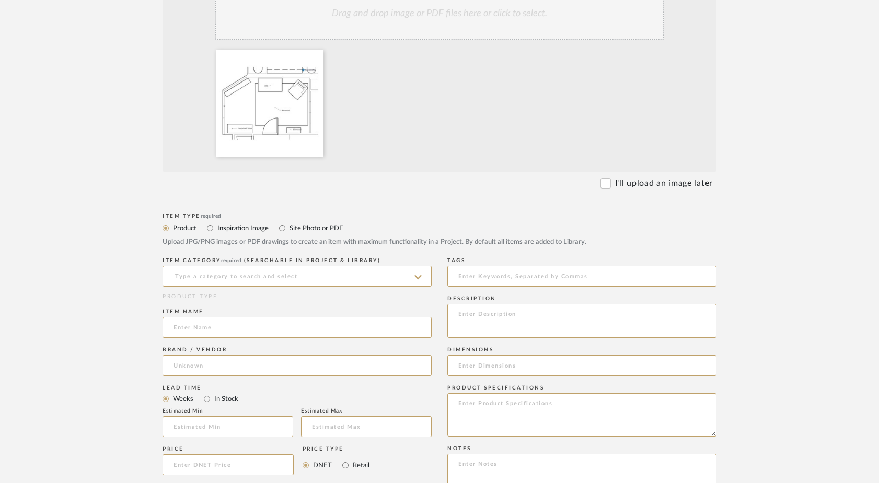
scroll to position [333, 0]
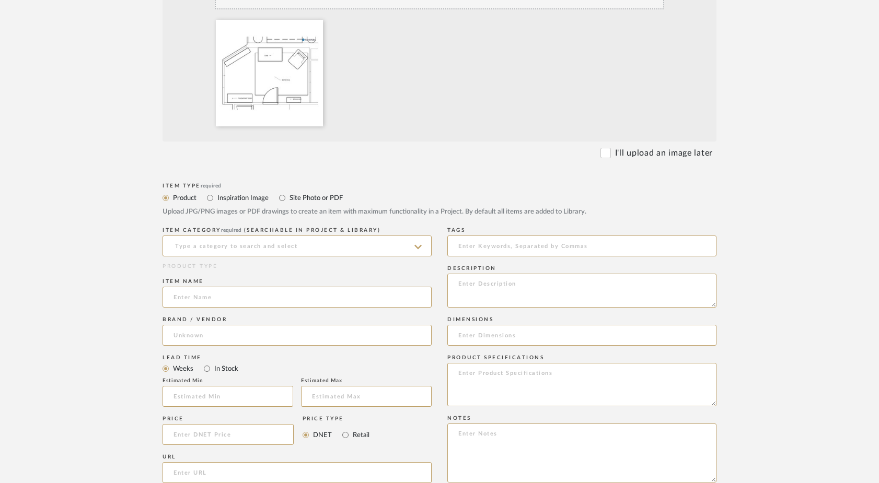
click at [301, 198] on label "Site Photo or PDF" at bounding box center [316, 197] width 54 height 11
click at [289, 198] on input "Site Photo or PDF" at bounding box center [282, 198] width 13 height 13
radio input "true"
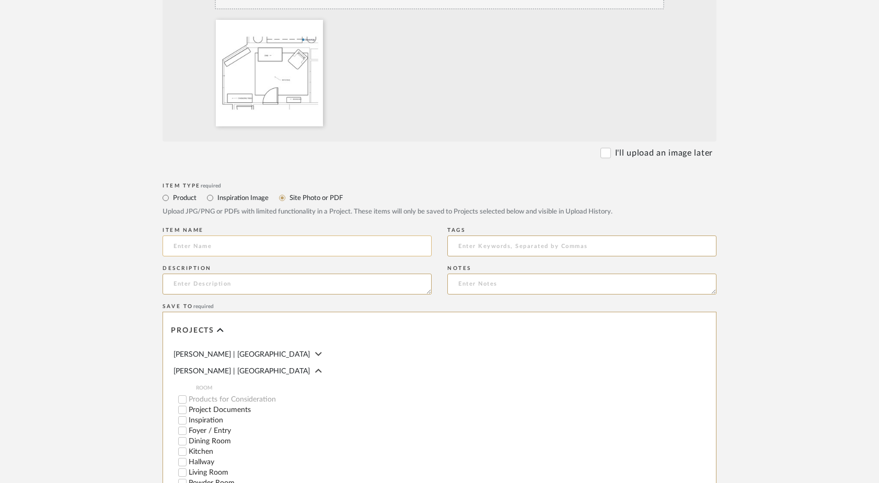
click at [257, 239] on input at bounding box center [297, 246] width 269 height 21
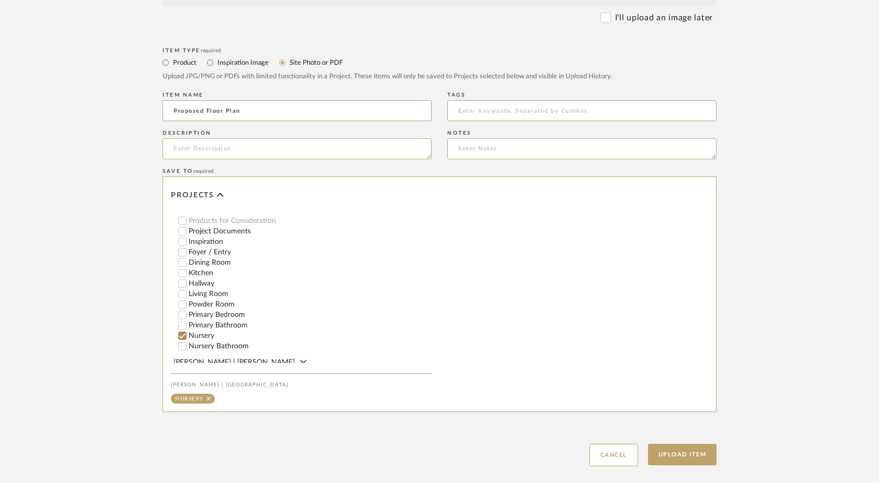
scroll to position [46, 0]
type input "Proposed Floor Plan"
click at [693, 451] on button "Upload Item" at bounding box center [682, 454] width 69 height 21
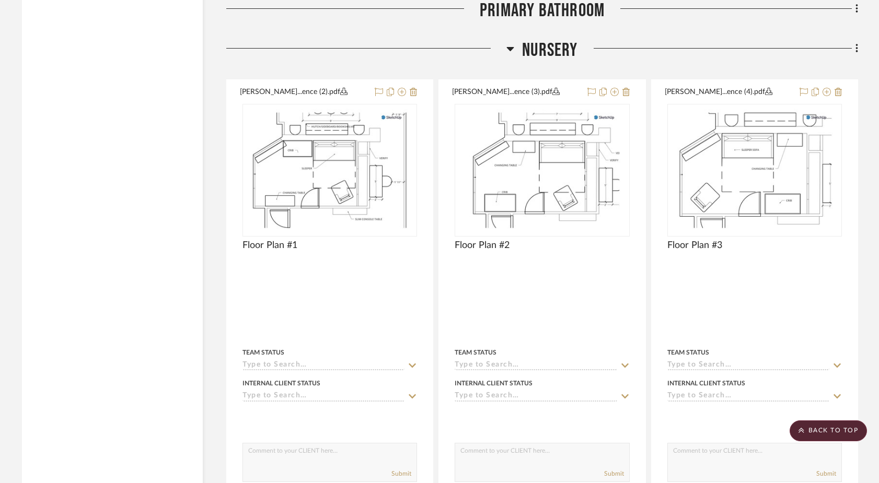
scroll to position [5157, 0]
